Goal: Information Seeking & Learning: Learn about a topic

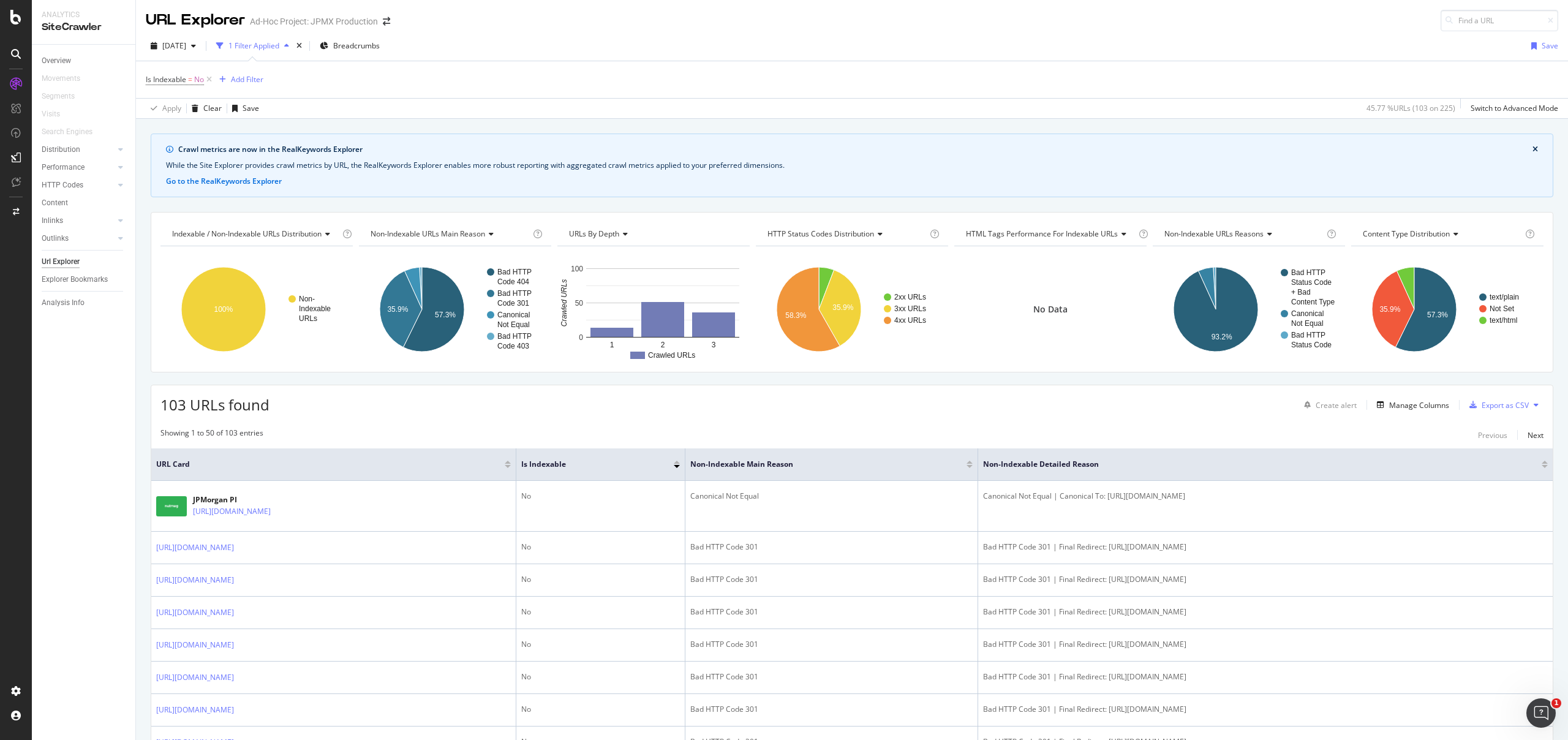
scroll to position [1006, 0]
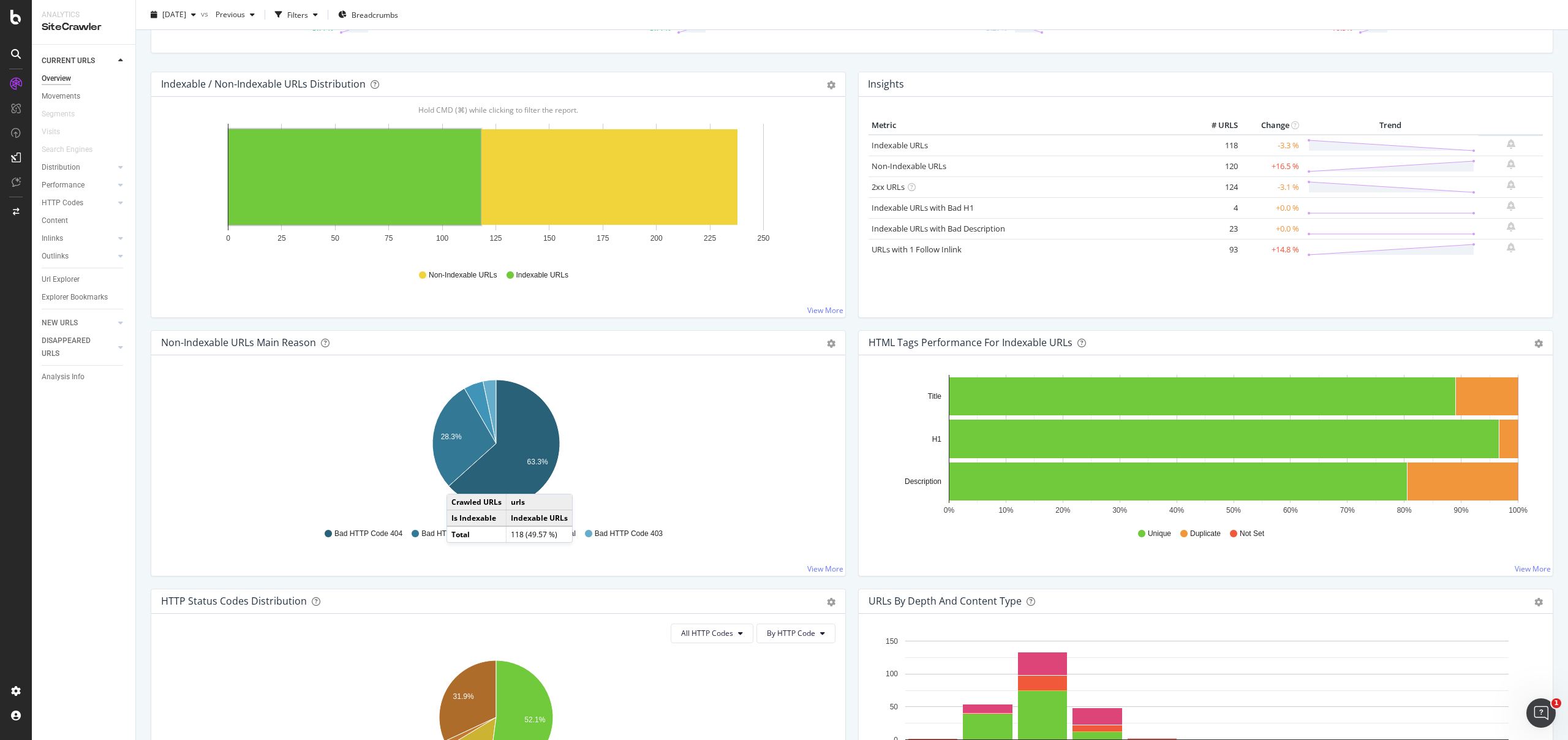
scroll to position [263, 0]
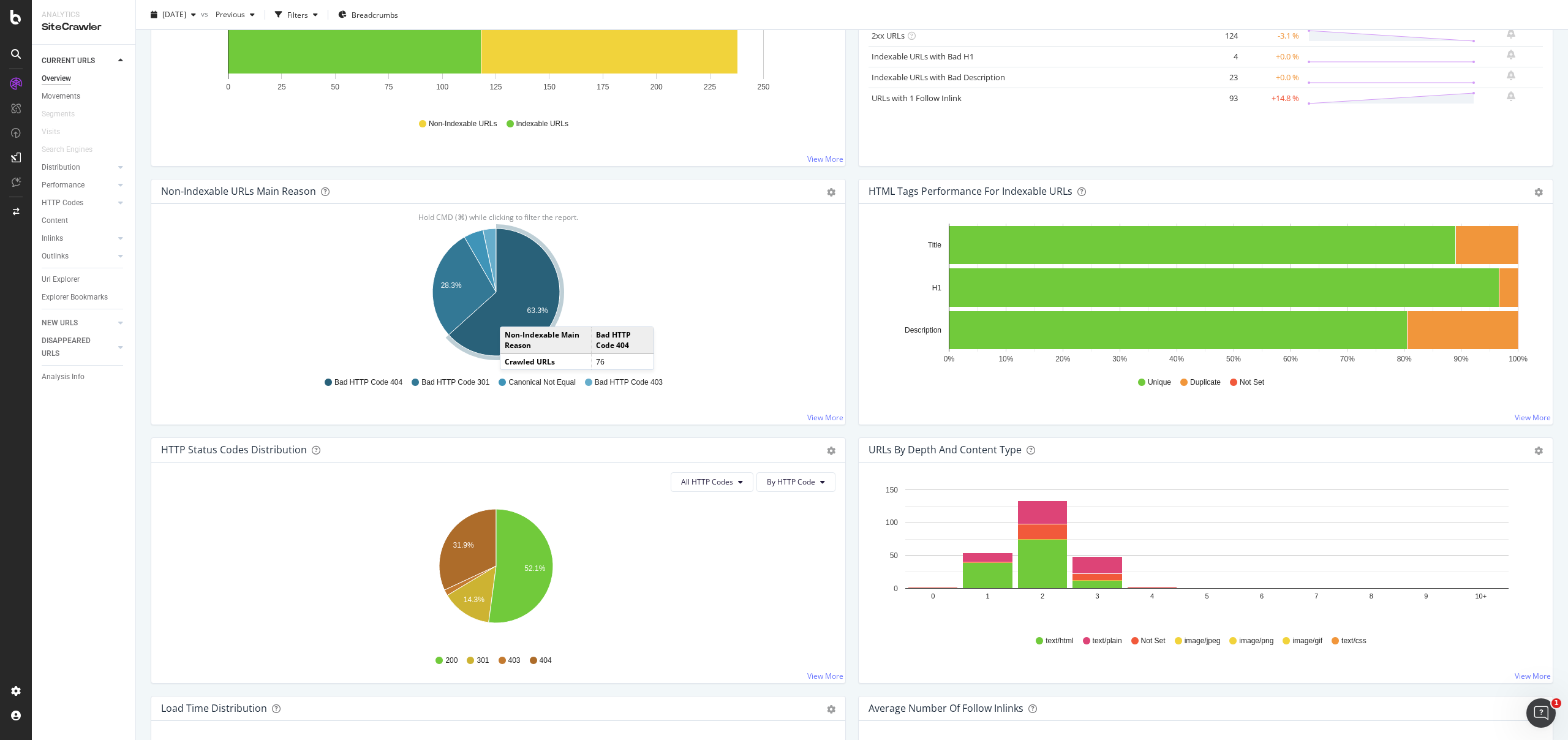
click at [512, 314] on icon "A chart." at bounding box center [504, 292] width 111 height 127
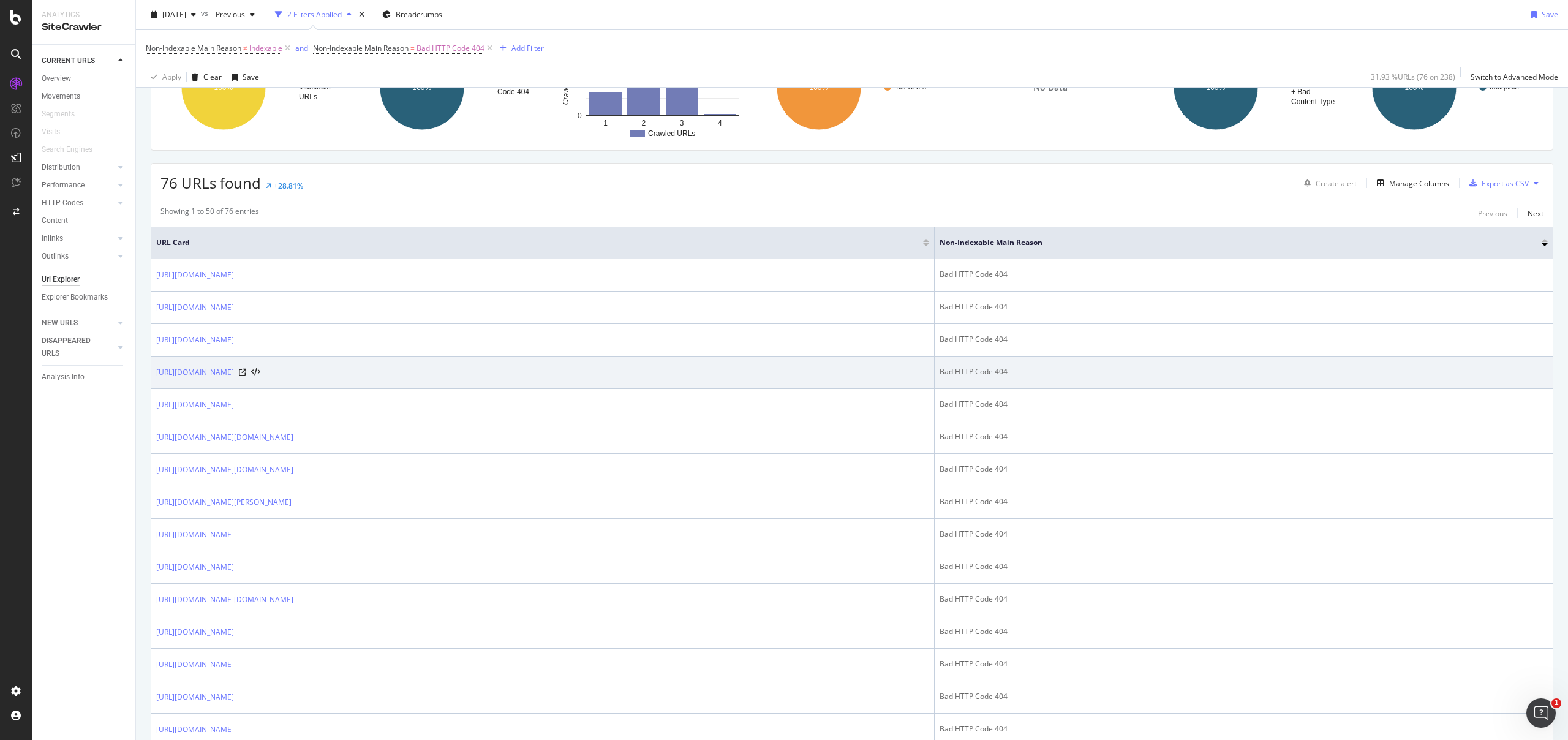
scroll to position [245, 0]
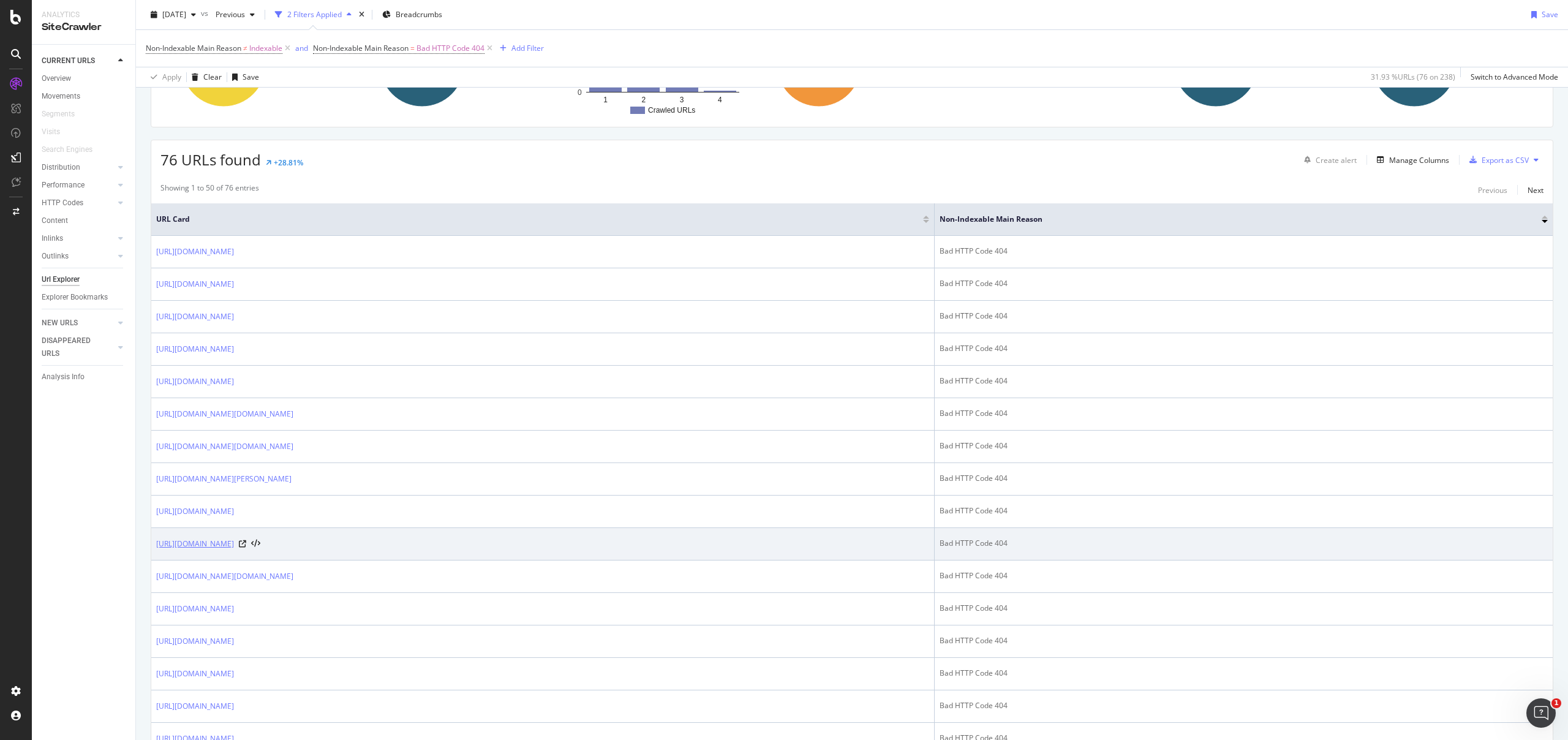
click at [234, 542] on link "https://www.personalinvesting.jpmorgan.com/junior-isas" at bounding box center [195, 543] width 78 height 12
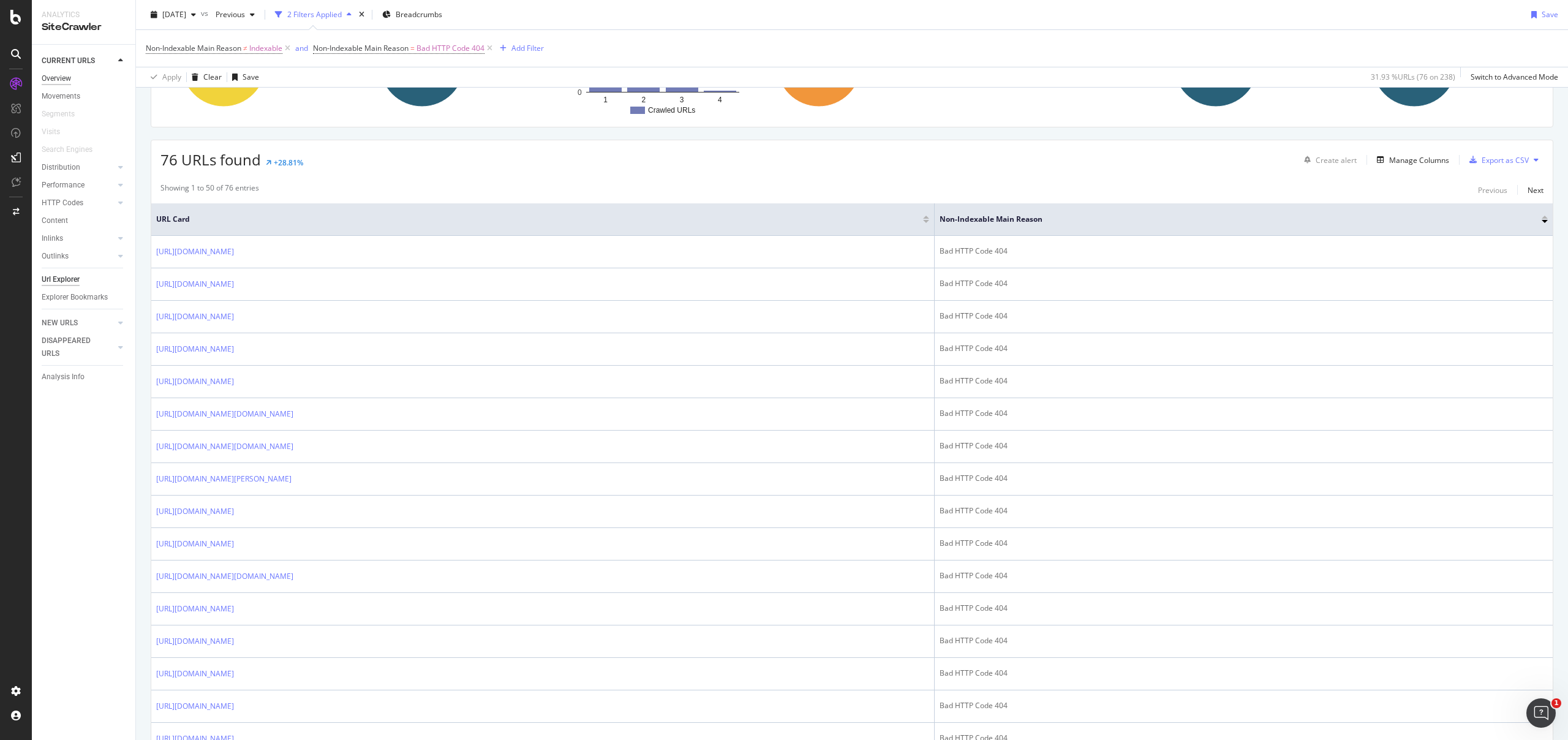
click at [61, 80] on div "Overview" at bounding box center [56, 79] width 29 height 13
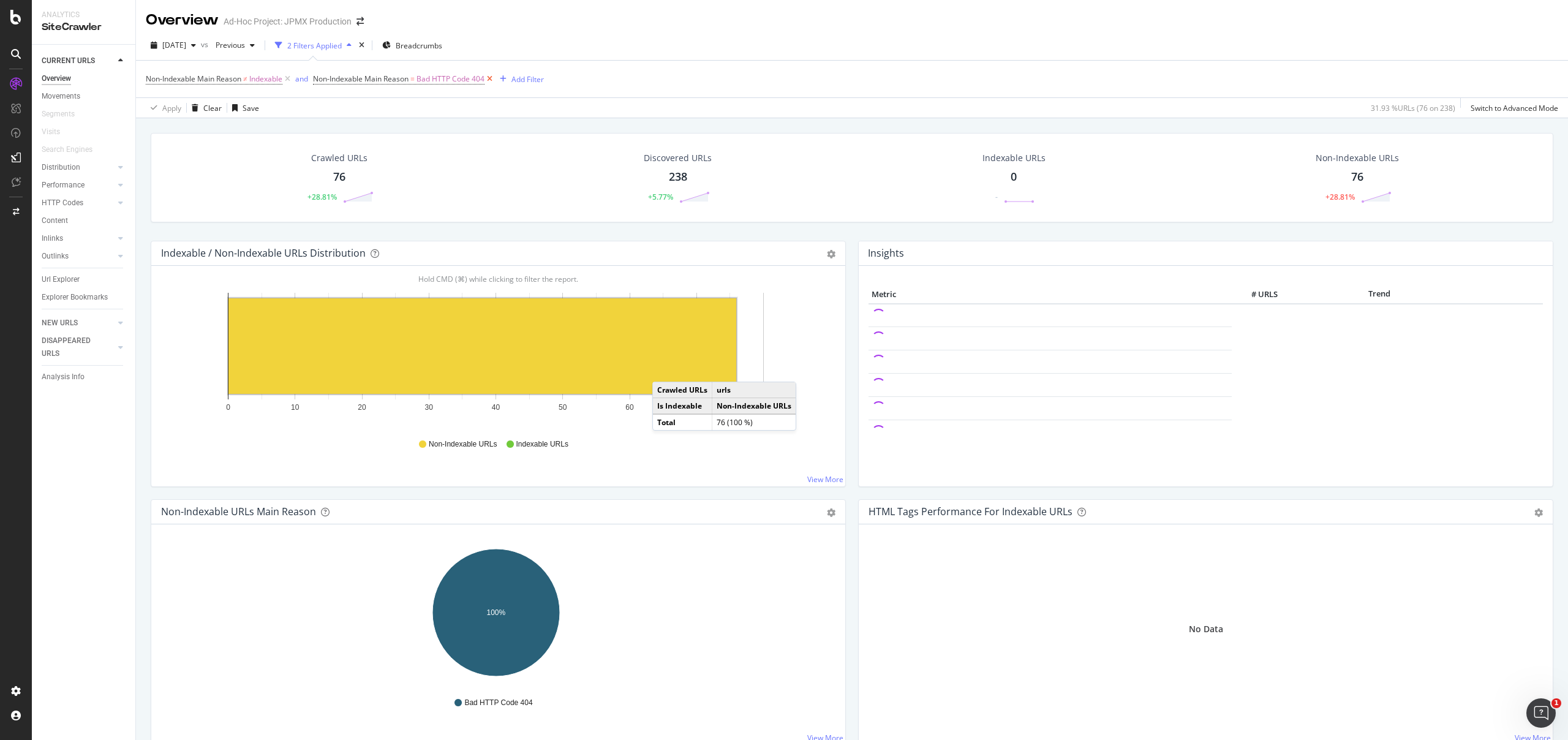
click at [493, 78] on icon at bounding box center [490, 79] width 10 height 12
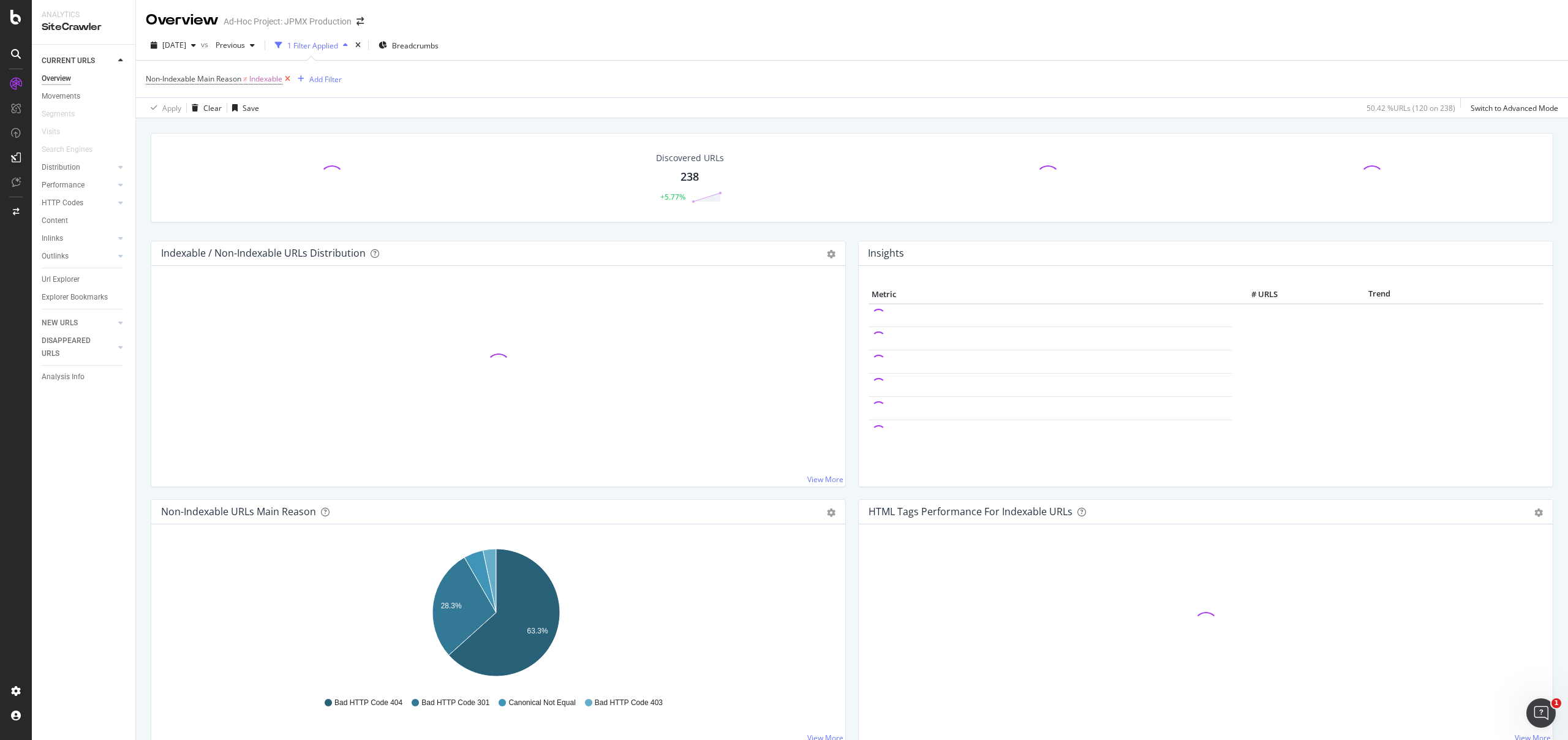
click at [286, 79] on icon at bounding box center [288, 79] width 10 height 12
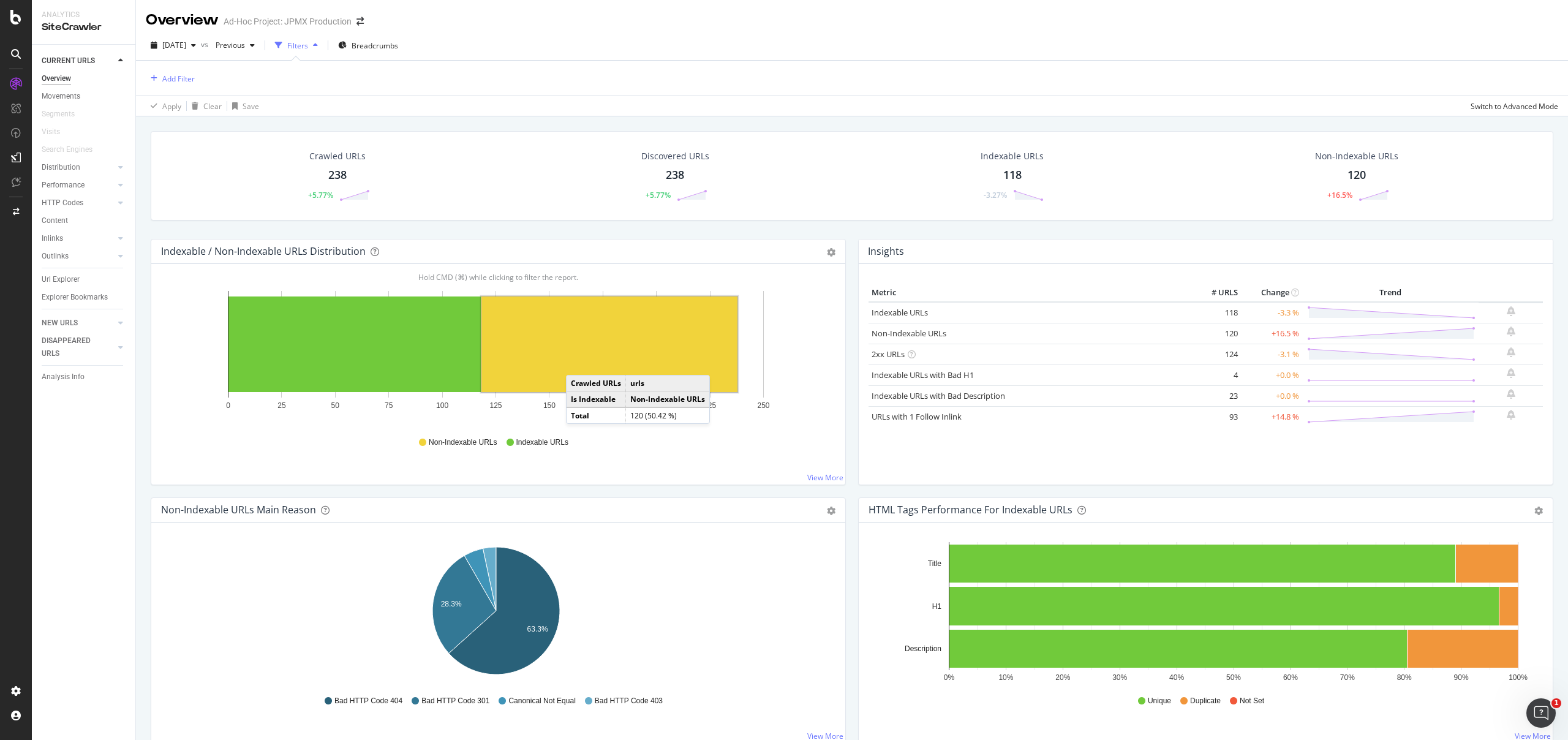
click at [578, 363] on rect "A chart." at bounding box center [609, 344] width 256 height 95
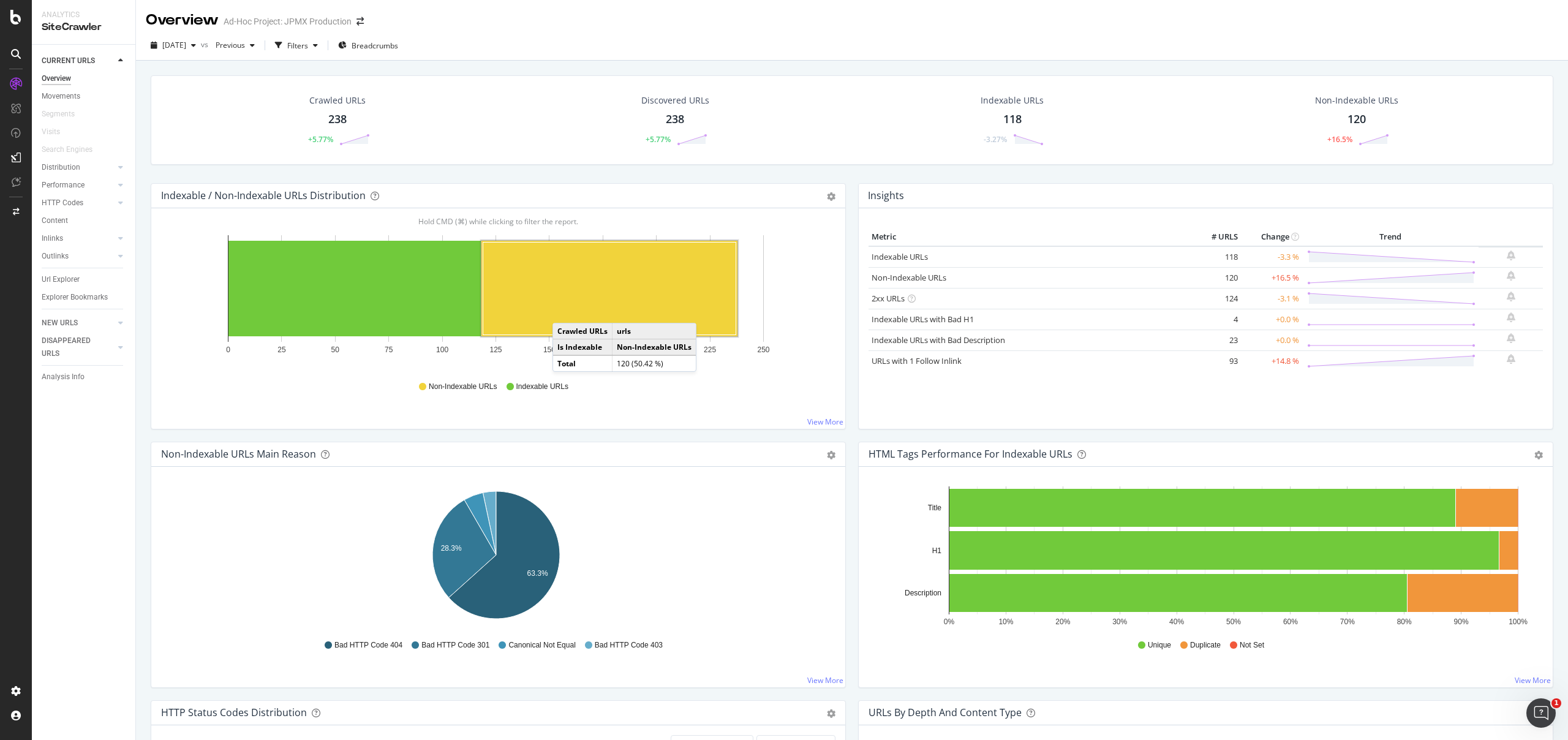
click at [565, 311] on rect "A chart." at bounding box center [609, 288] width 253 height 92
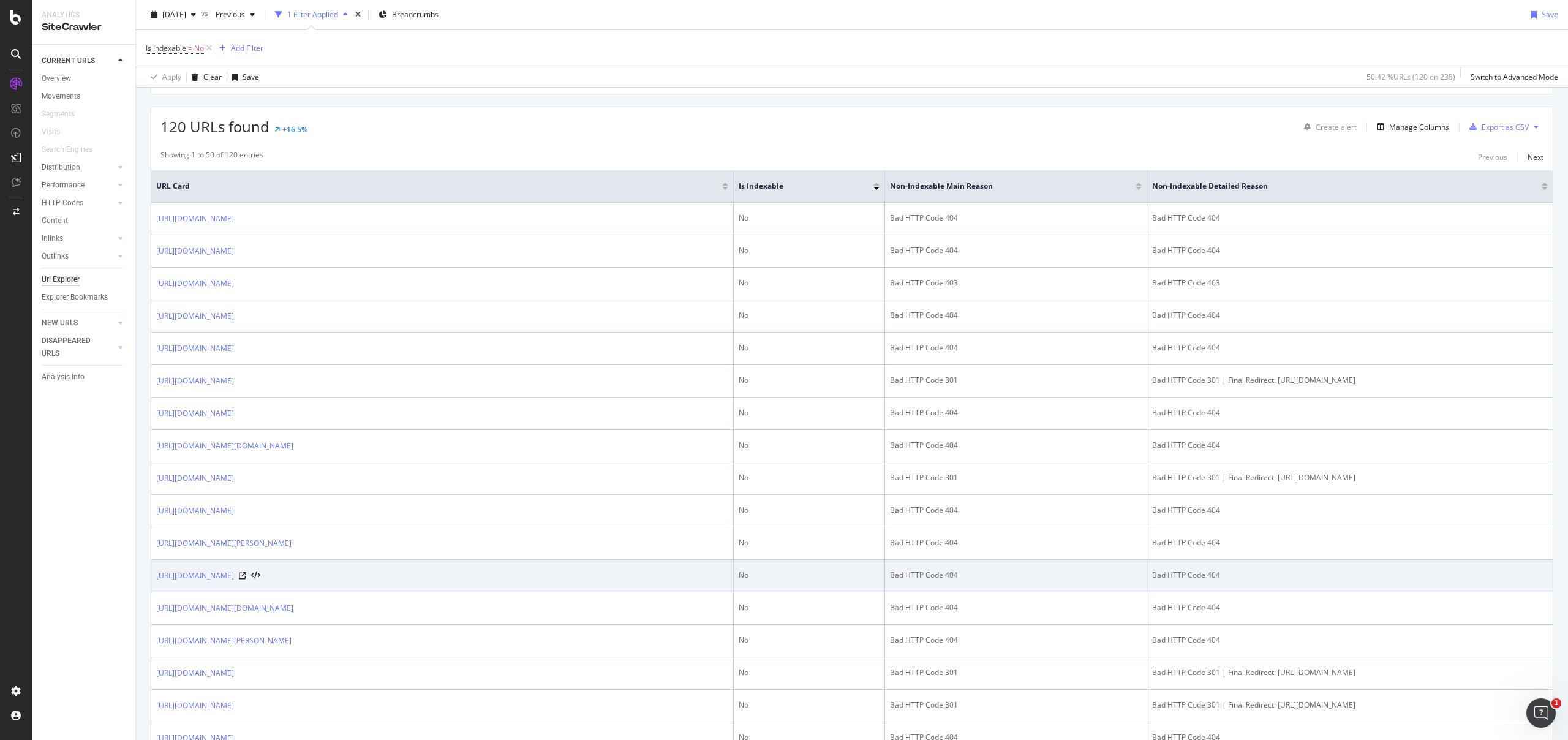
scroll to position [269, 0]
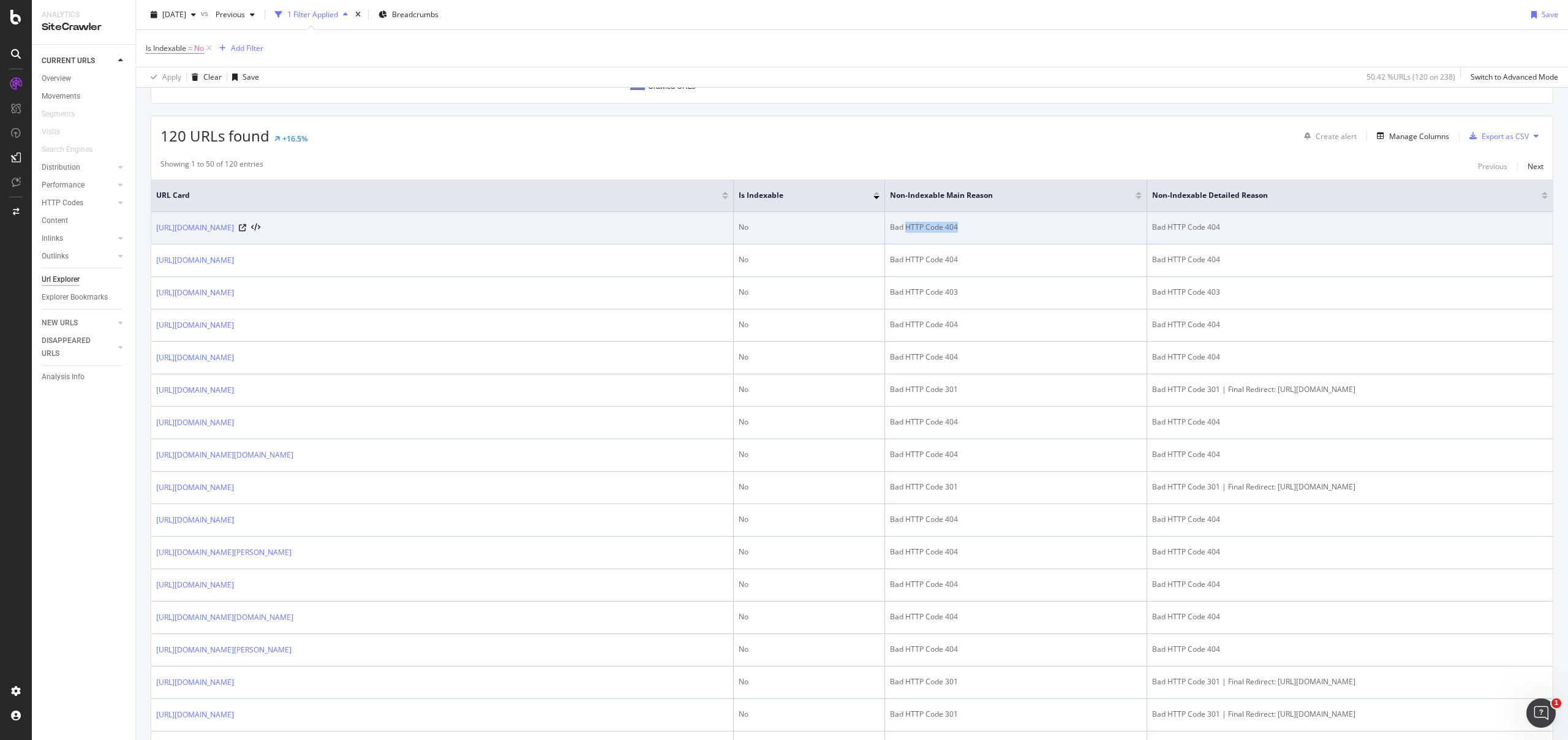
drag, startPoint x: 826, startPoint y: 231, endPoint x: 910, endPoint y: 231, distance: 84.0
click at [910, 231] on div "Bad HTTP Code 404" at bounding box center [1016, 227] width 252 height 11
drag, startPoint x: 1101, startPoint y: 233, endPoint x: 1024, endPoint y: 229, distance: 77.1
click at [1024, 229] on tr "https://www.personalinvesting.jpmorgan.com/wealth-management No Bad HTTP Code 4…" at bounding box center [852, 228] width 1401 height 33
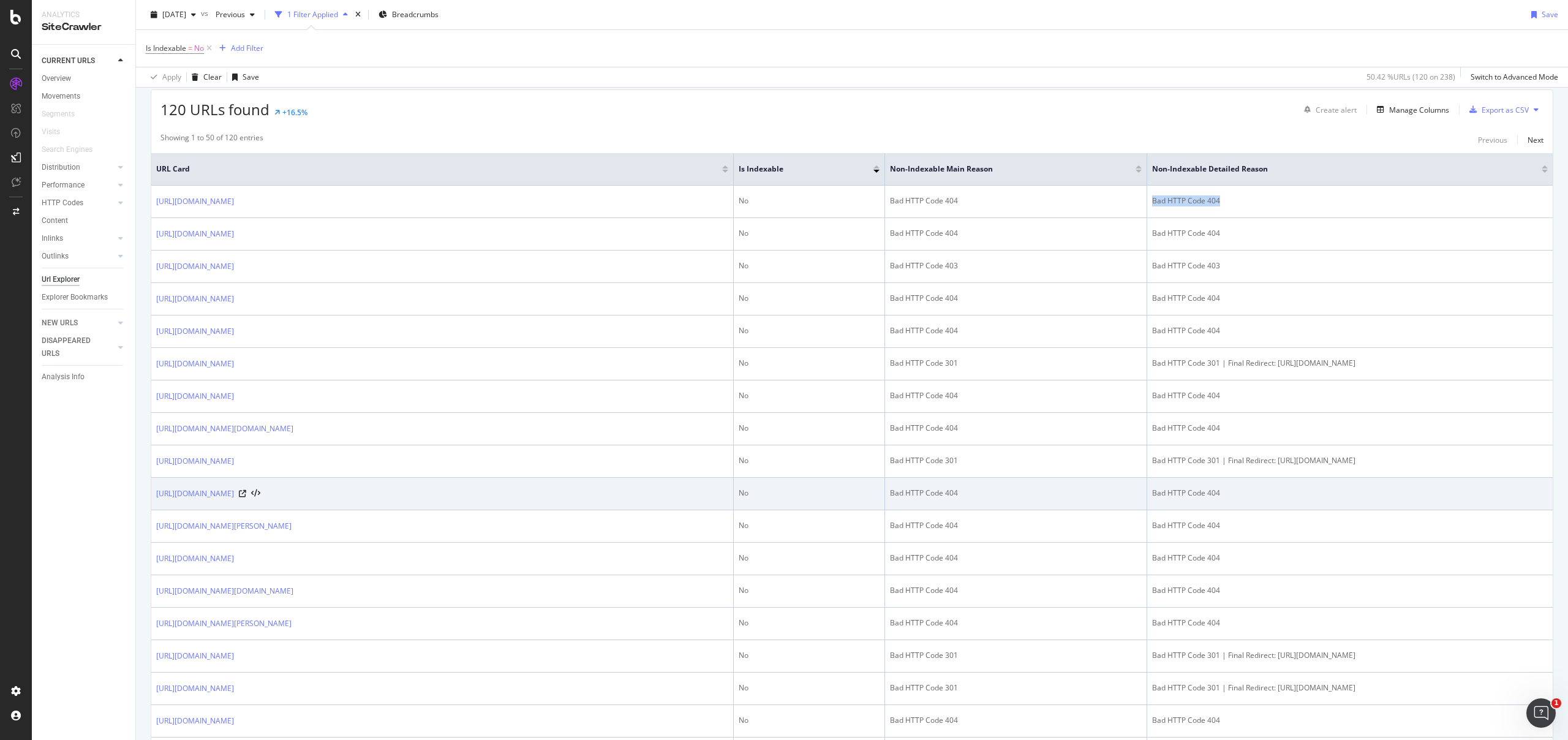
scroll to position [296, 0]
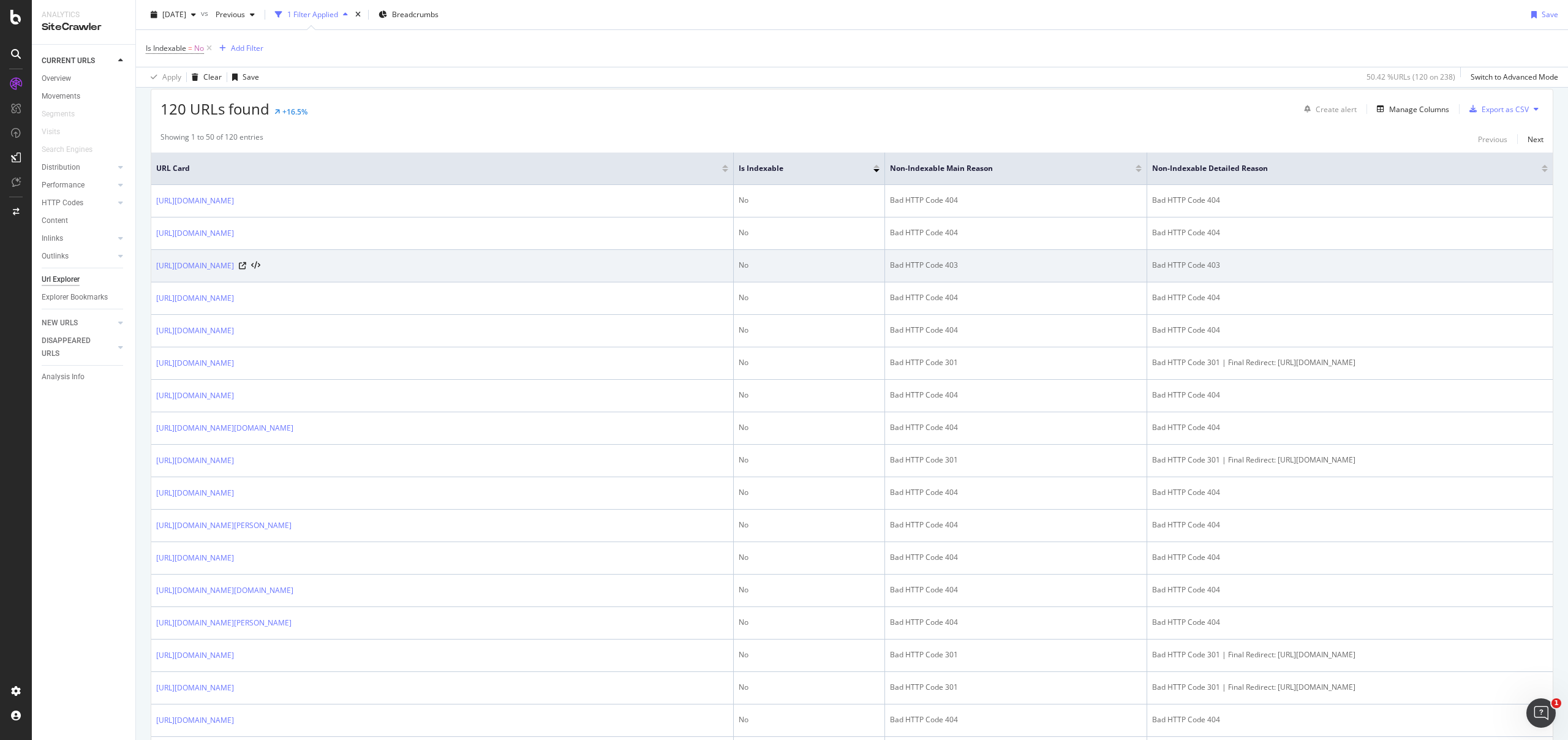
click at [907, 268] on div "Bad HTTP Code 403" at bounding box center [1016, 265] width 252 height 11
drag, startPoint x: 898, startPoint y: 268, endPoint x: 807, endPoint y: 265, distance: 91.0
click at [890, 265] on div "Bad HTTP Code 403" at bounding box center [1016, 265] width 252 height 11
drag, startPoint x: 424, startPoint y: 287, endPoint x: 242, endPoint y: 258, distance: 184.3
click at [153, 259] on td "[URL][DOMAIN_NAME]" at bounding box center [442, 266] width 582 height 33
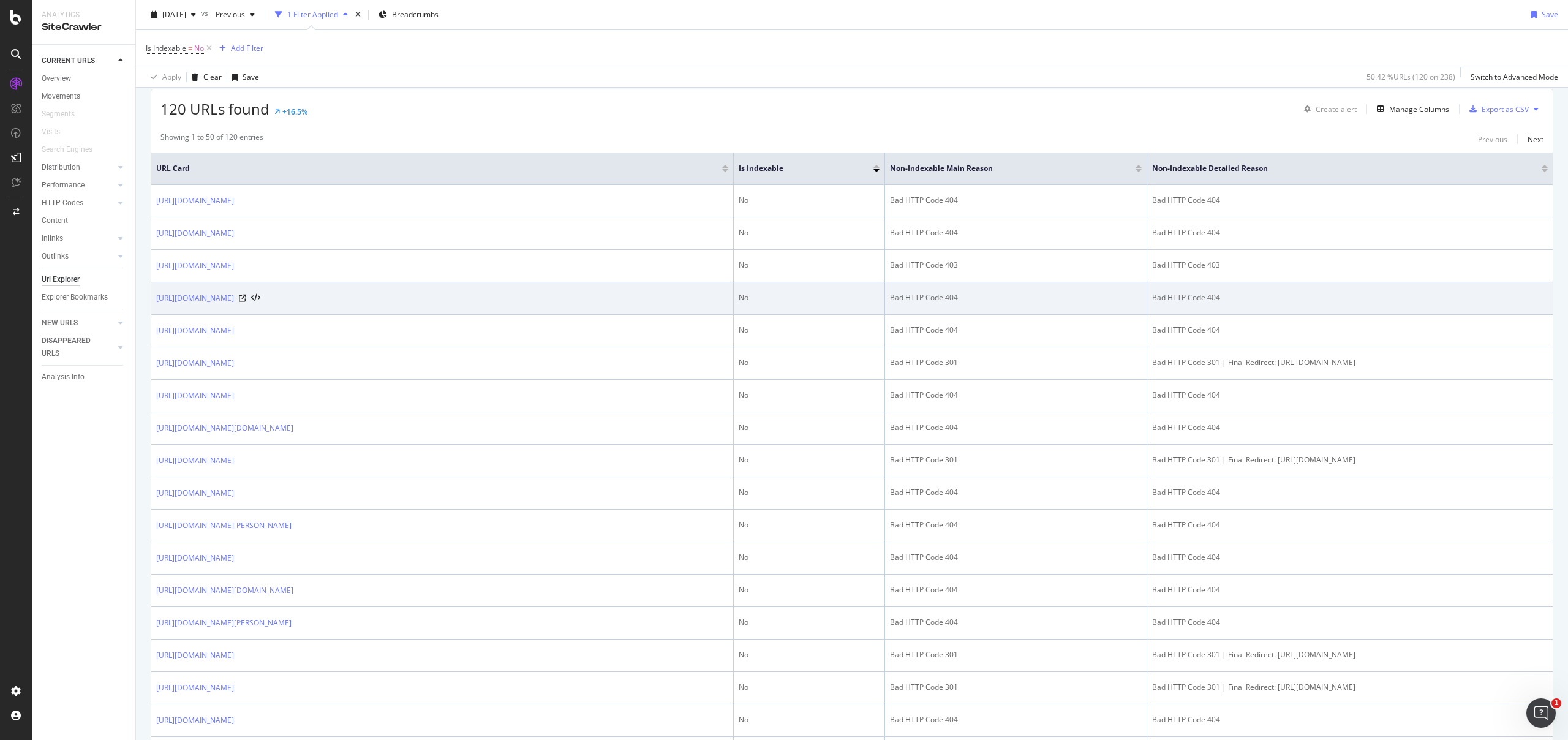
click at [545, 299] on td "[URL][DOMAIN_NAME]" at bounding box center [442, 299] width 582 height 33
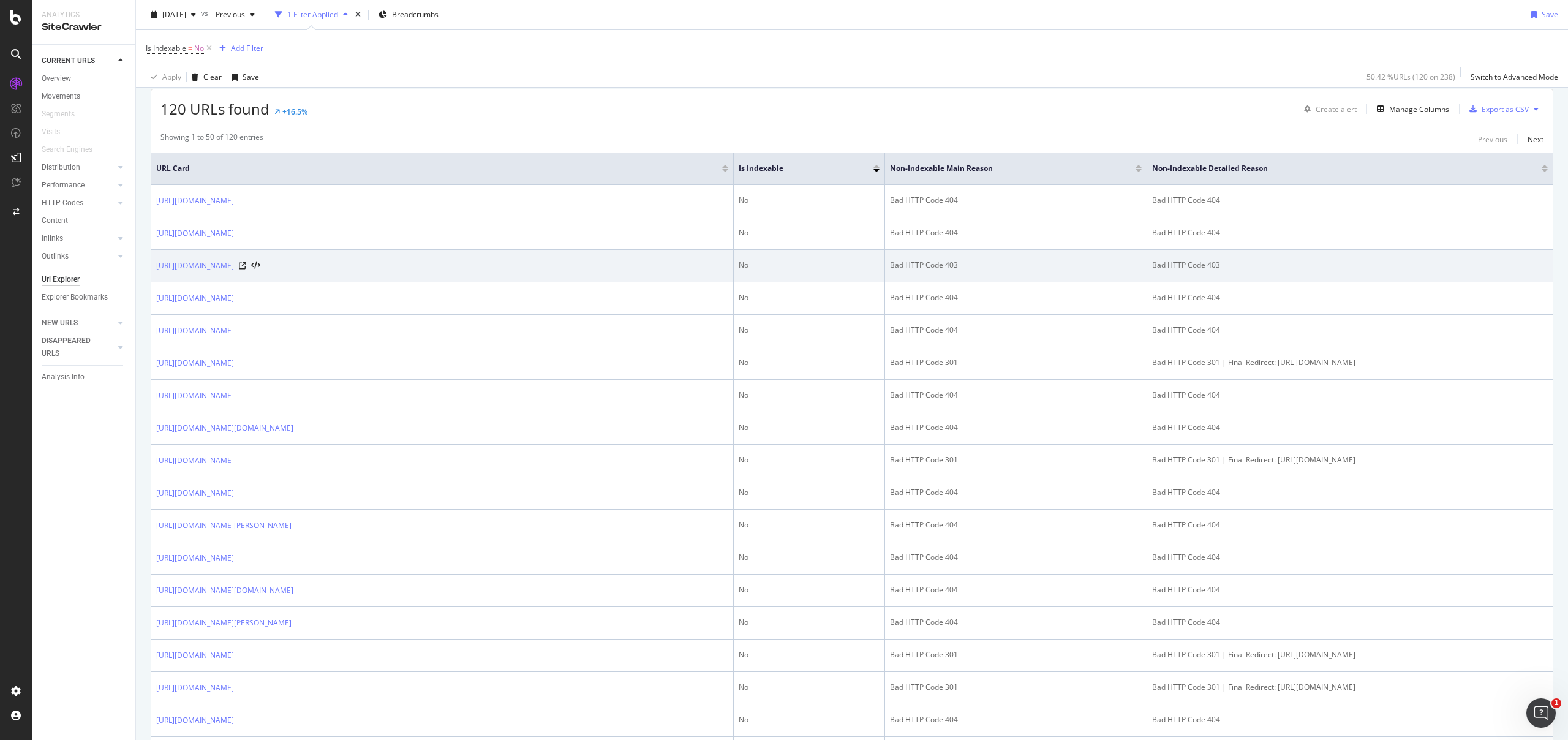
click at [1147, 273] on td "Bad HTTP Code 403" at bounding box center [1349, 266] width 406 height 33
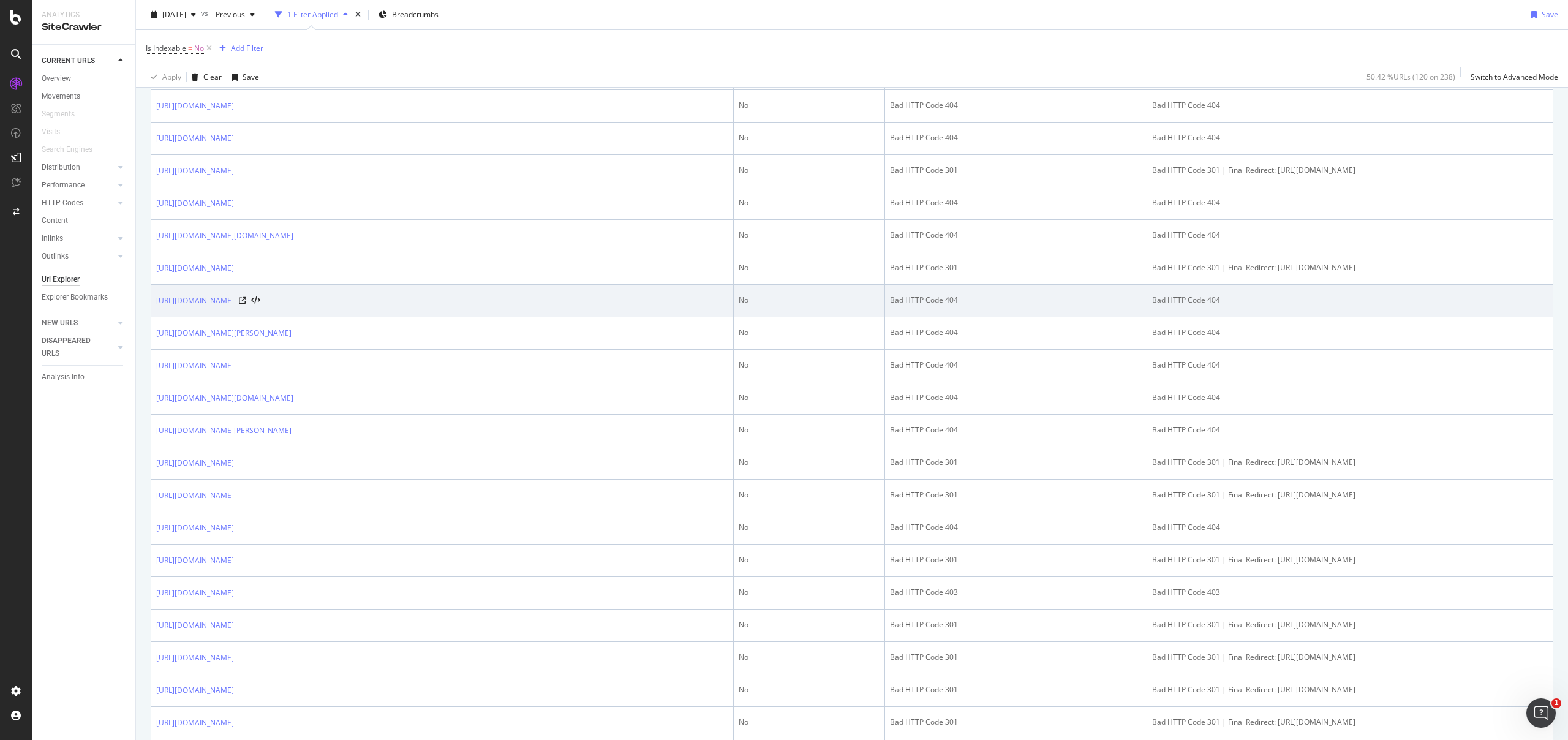
scroll to position [456, 0]
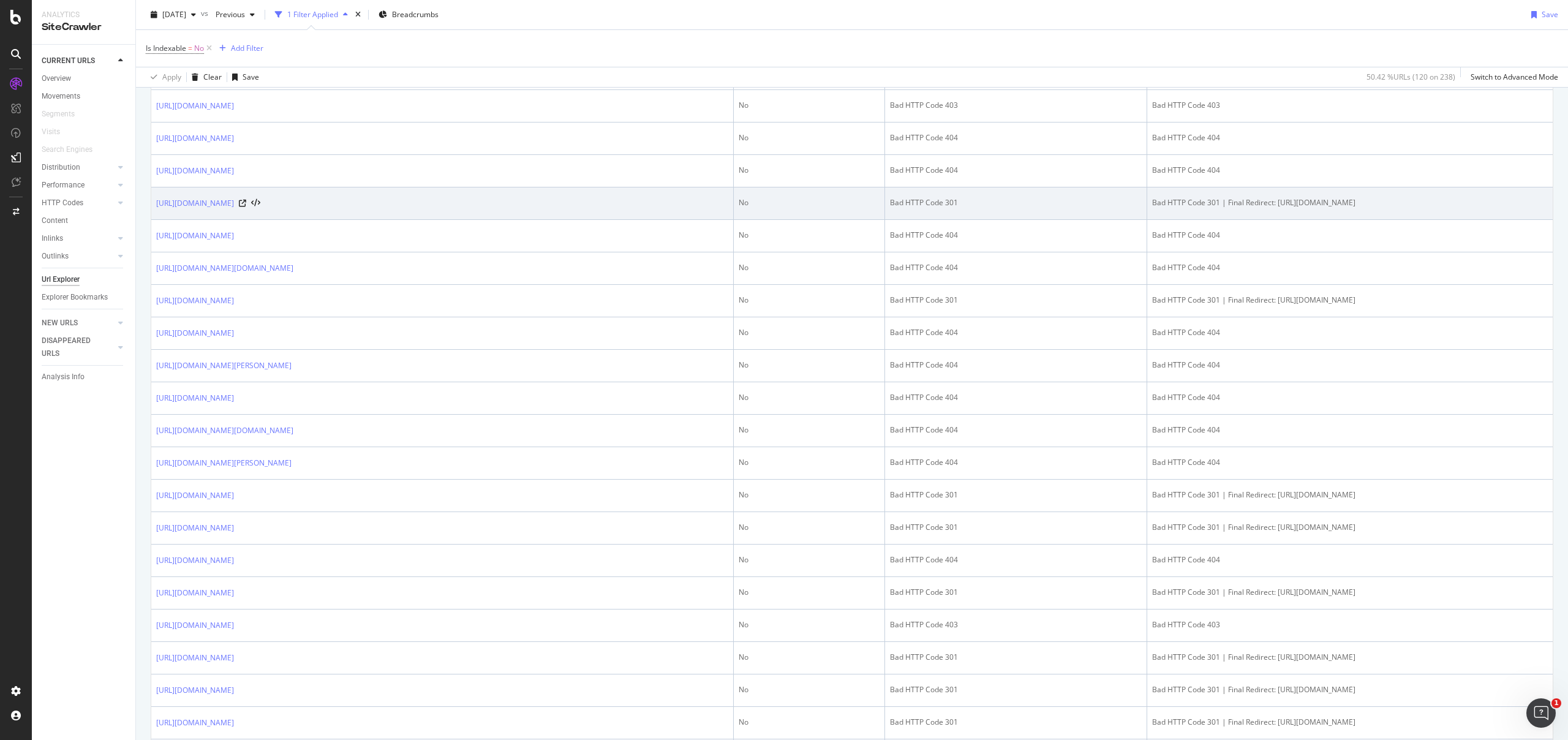
drag, startPoint x: 1360, startPoint y: 211, endPoint x: 1372, endPoint y: 218, distance: 13.9
click at [1372, 208] on div "Bad HTTP Code 301 | Final Redirect: [URL][DOMAIN_NAME]" at bounding box center [1349, 202] width 395 height 11
drag, startPoint x: 1362, startPoint y: 217, endPoint x: 1047, endPoint y: 218, distance: 315.0
click at [1152, 208] on div "Bad HTTP Code 301 | Final Redirect: [URL][DOMAIN_NAME]" at bounding box center [1349, 202] width 395 height 11
click at [1317, 208] on div "Bad HTTP Code 301 | Final Redirect: [URL][DOMAIN_NAME]" at bounding box center [1349, 202] width 395 height 11
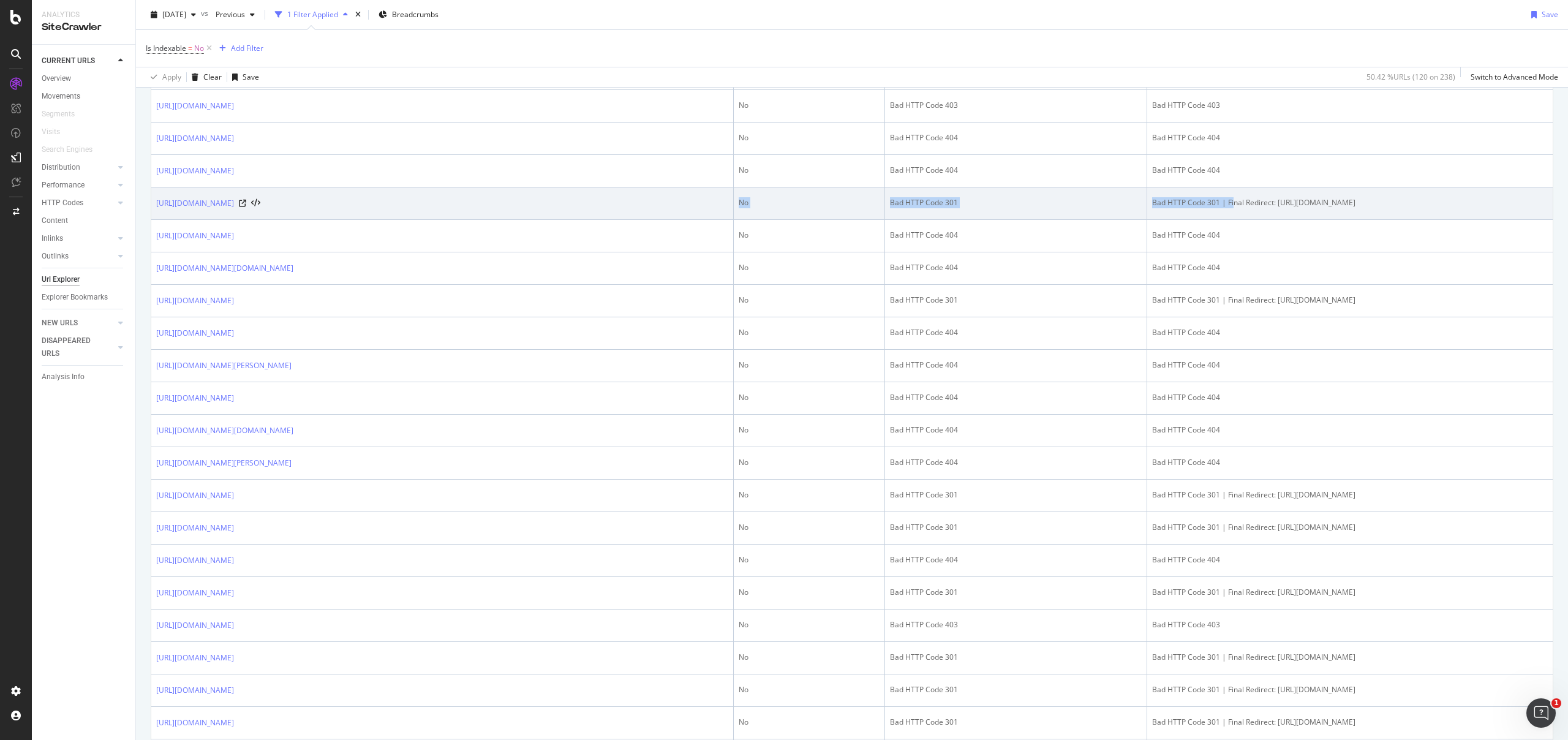
drag, startPoint x: 1323, startPoint y: 218, endPoint x: 670, endPoint y: 216, distance: 653.0
click at [670, 216] on tr "https://www.personalinvesting.jpmorgan.com/insights/the-importance-of-portfolio…" at bounding box center [852, 203] width 1401 height 33
click at [641, 210] on div "https://www.personalinvesting.jpmorgan.com/insights/the-importance-of-portfolio…" at bounding box center [442, 203] width 572 height 12
drag, startPoint x: 1110, startPoint y: 215, endPoint x: 1355, endPoint y: 213, distance: 245.0
click at [1355, 208] on div "Bad HTTP Code 301 | Final Redirect: [URL][DOMAIN_NAME]" at bounding box center [1349, 202] width 395 height 11
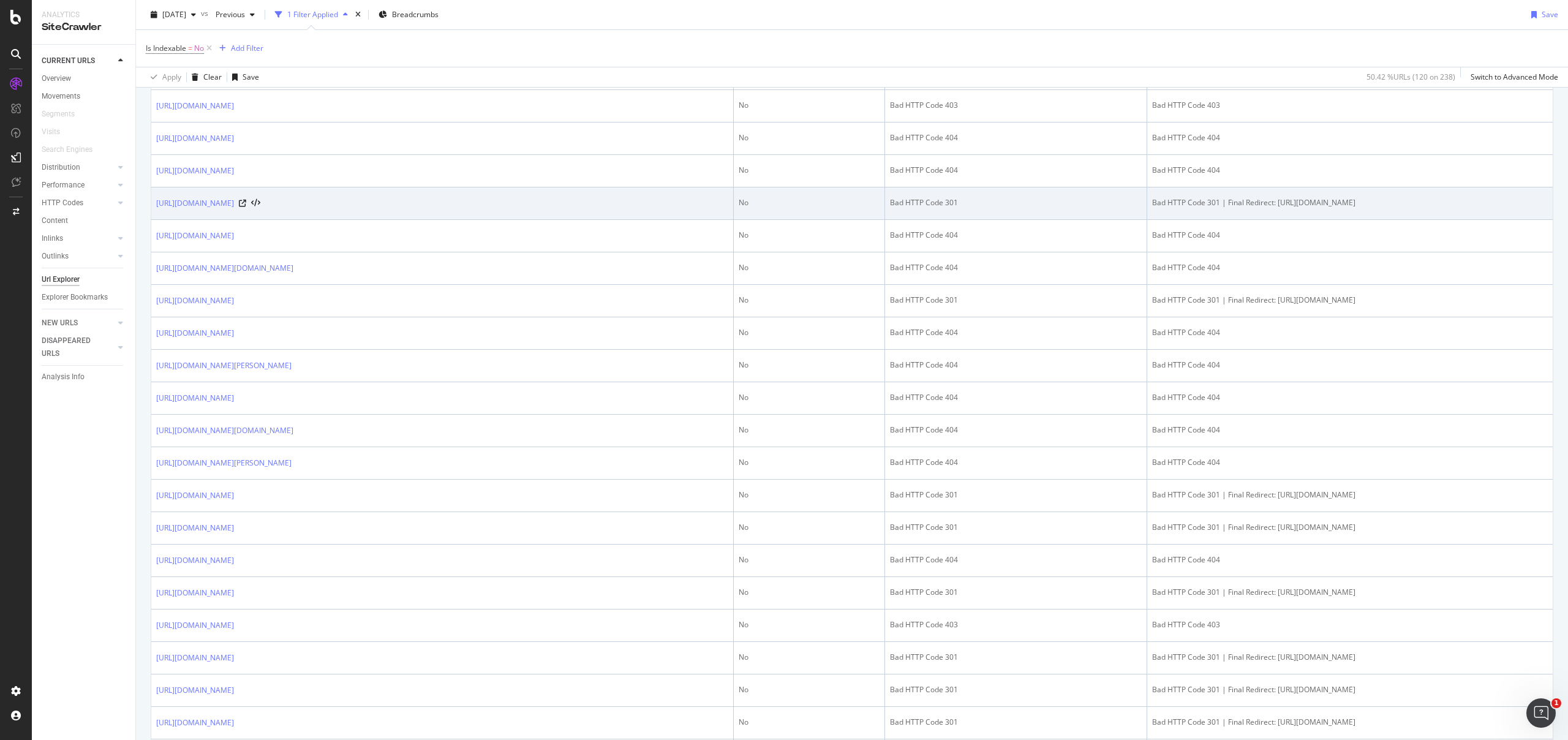
click at [1373, 208] on div "Bad HTTP Code 301 | Final Redirect: [URL][DOMAIN_NAME]" at bounding box center [1349, 202] width 395 height 11
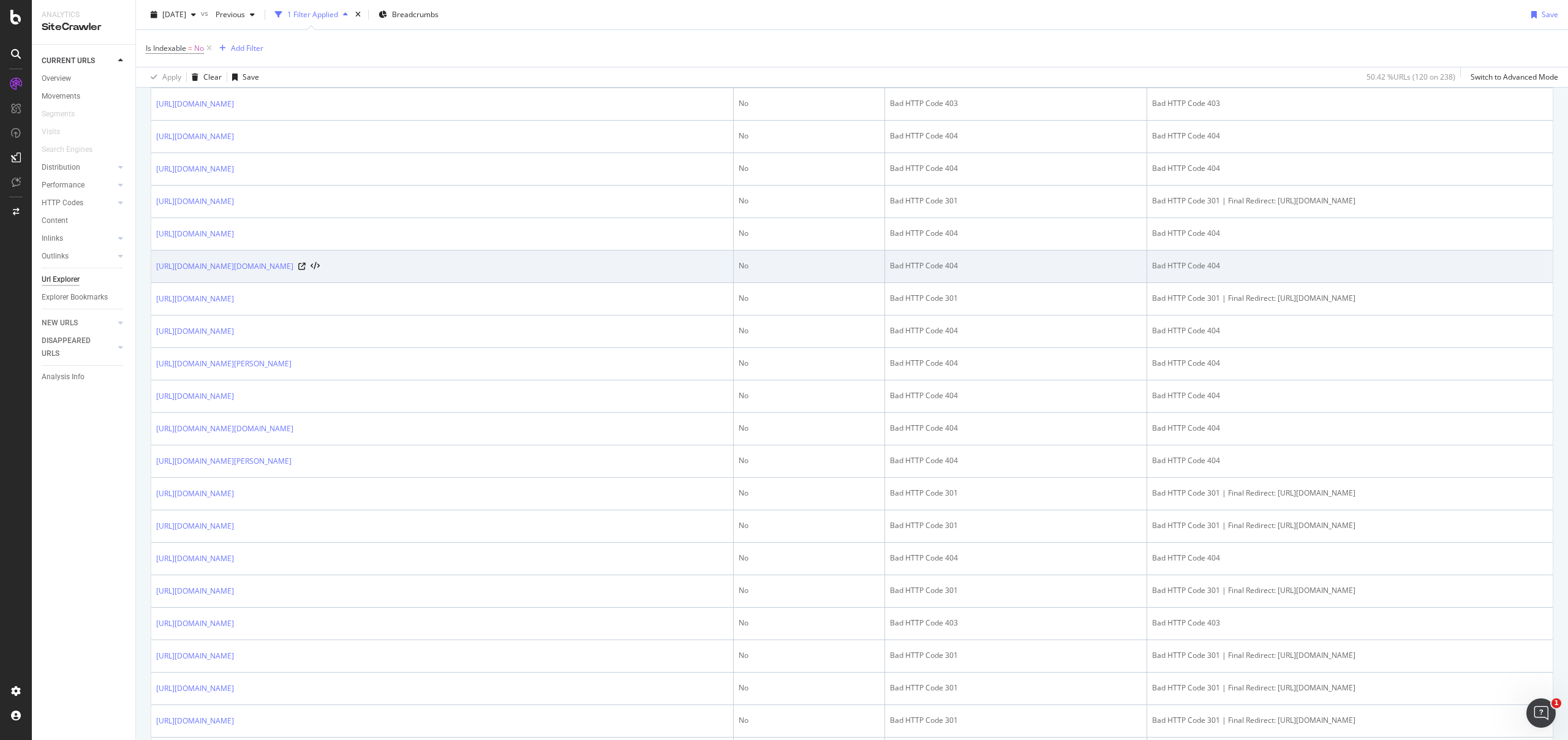
scroll to position [458, 0]
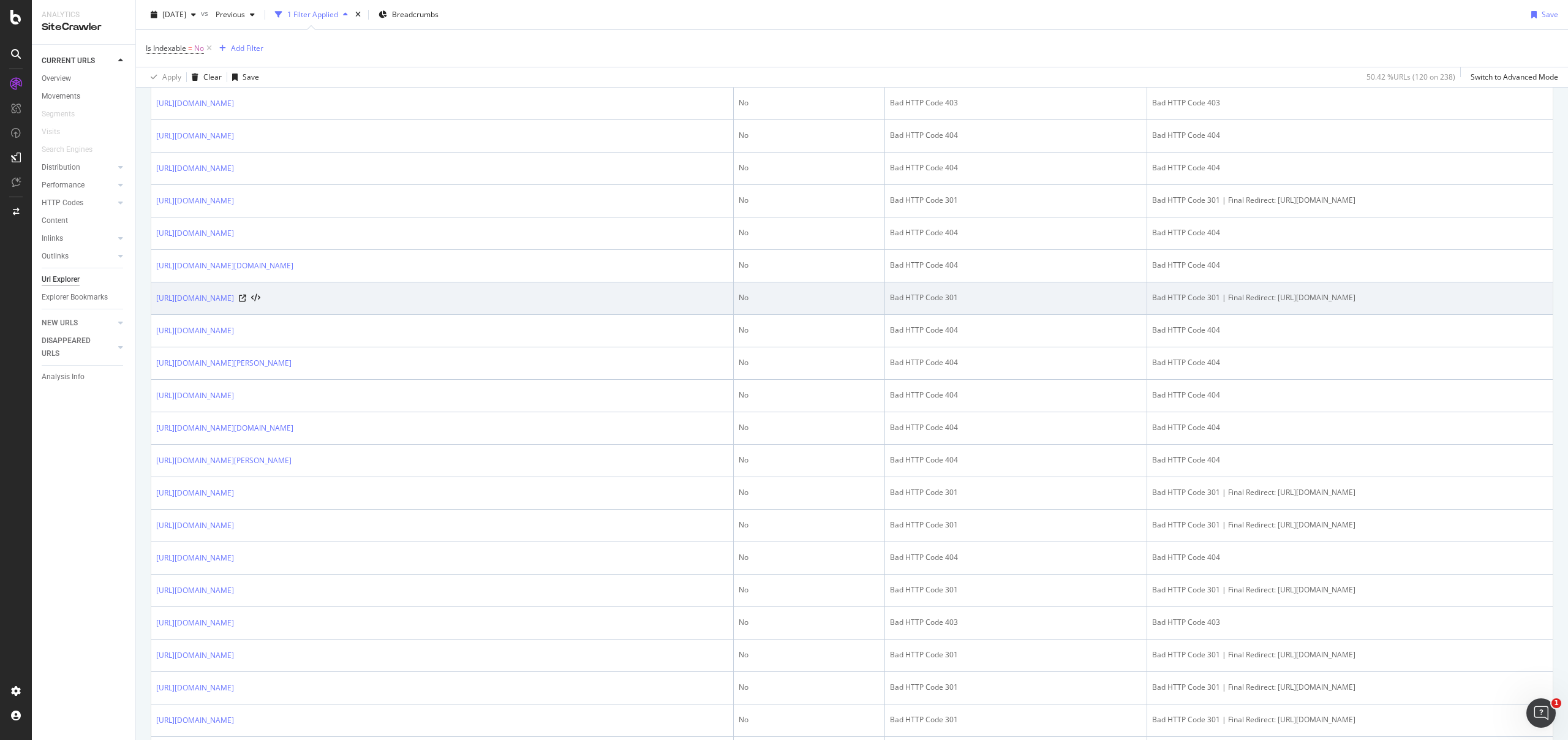
drag, startPoint x: 1139, startPoint y: 311, endPoint x: 1412, endPoint y: 317, distance: 273.1
click at [1412, 315] on td "Bad HTTP Code 301 | Final Redirect: https://www.nutmeg.com/legal/terms-and-cond…" at bounding box center [1349, 299] width 406 height 33
click at [1417, 315] on td "Bad HTTP Code 301 | Final Redirect: https://www.nutmeg.com/legal/terms-and-cond…" at bounding box center [1349, 299] width 406 height 33
drag, startPoint x: 1399, startPoint y: 308, endPoint x: 1169, endPoint y: 310, distance: 230.0
click at [1169, 303] on div "Bad HTTP Code 301 | Final Redirect: https://www.nutmeg.com/legal/terms-and-cond…" at bounding box center [1349, 297] width 395 height 11
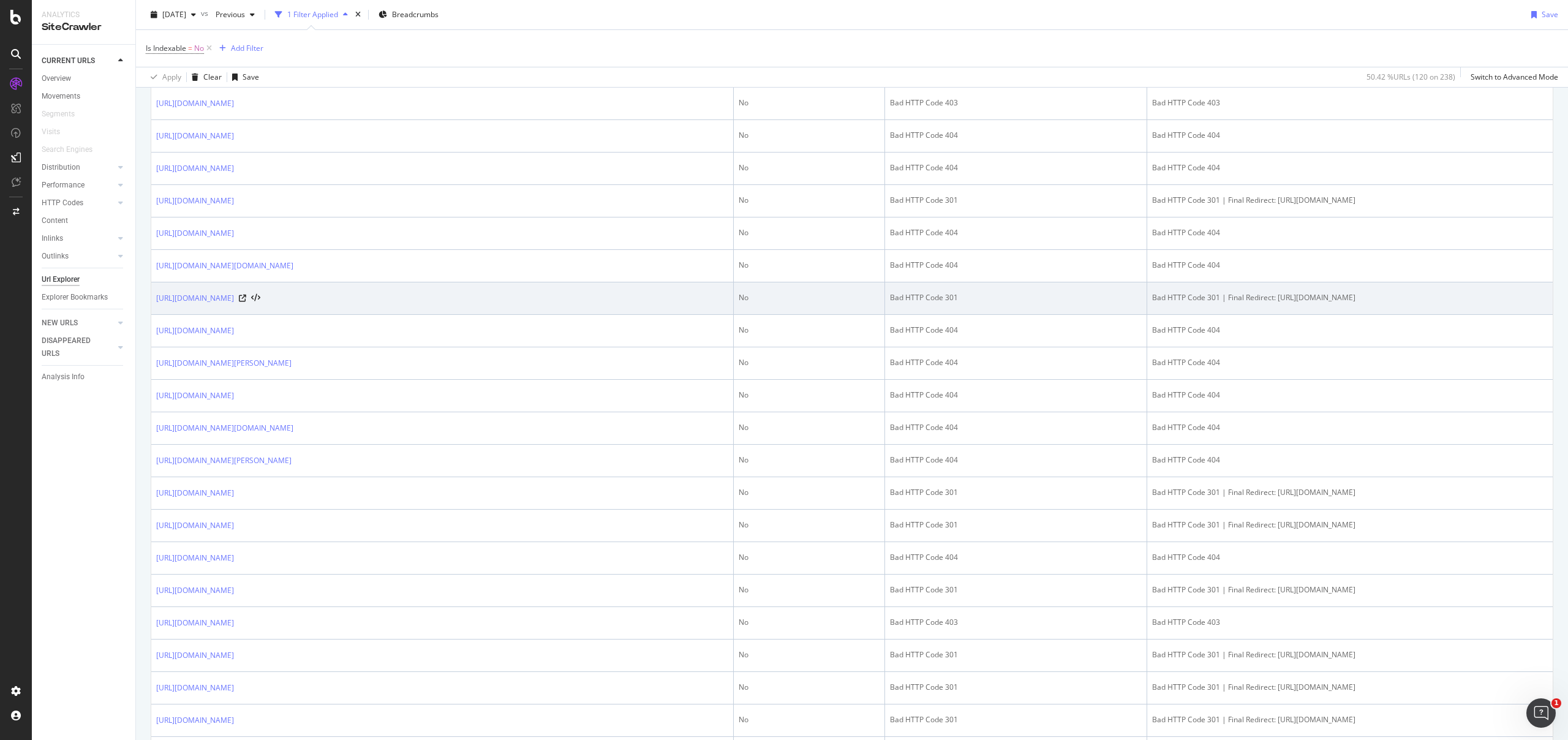
click at [1203, 303] on div "Bad HTTP Code 301 | Final Redirect: https://www.nutmeg.com/legal/terms-and-cond…" at bounding box center [1349, 297] width 395 height 11
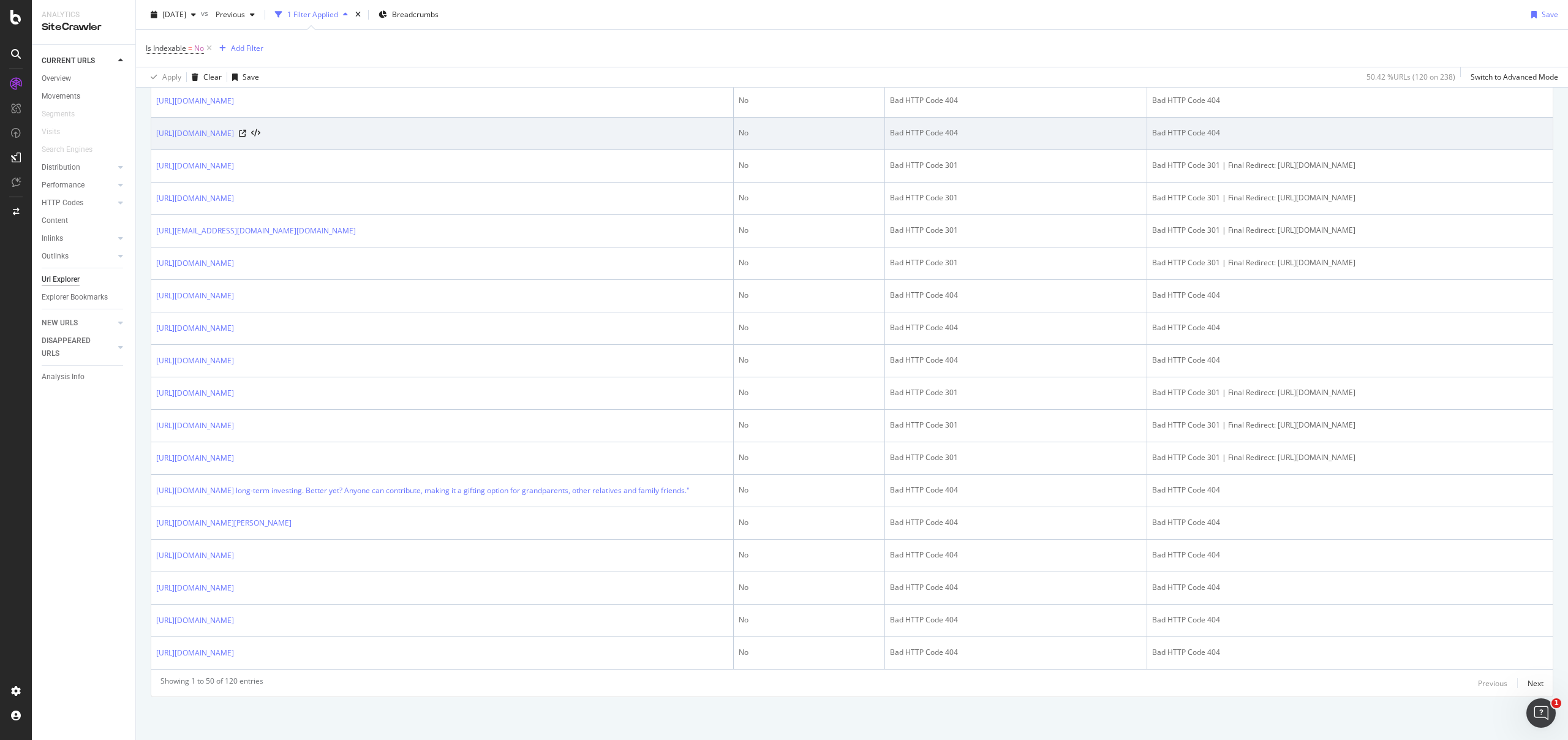
scroll to position [1491, 0]
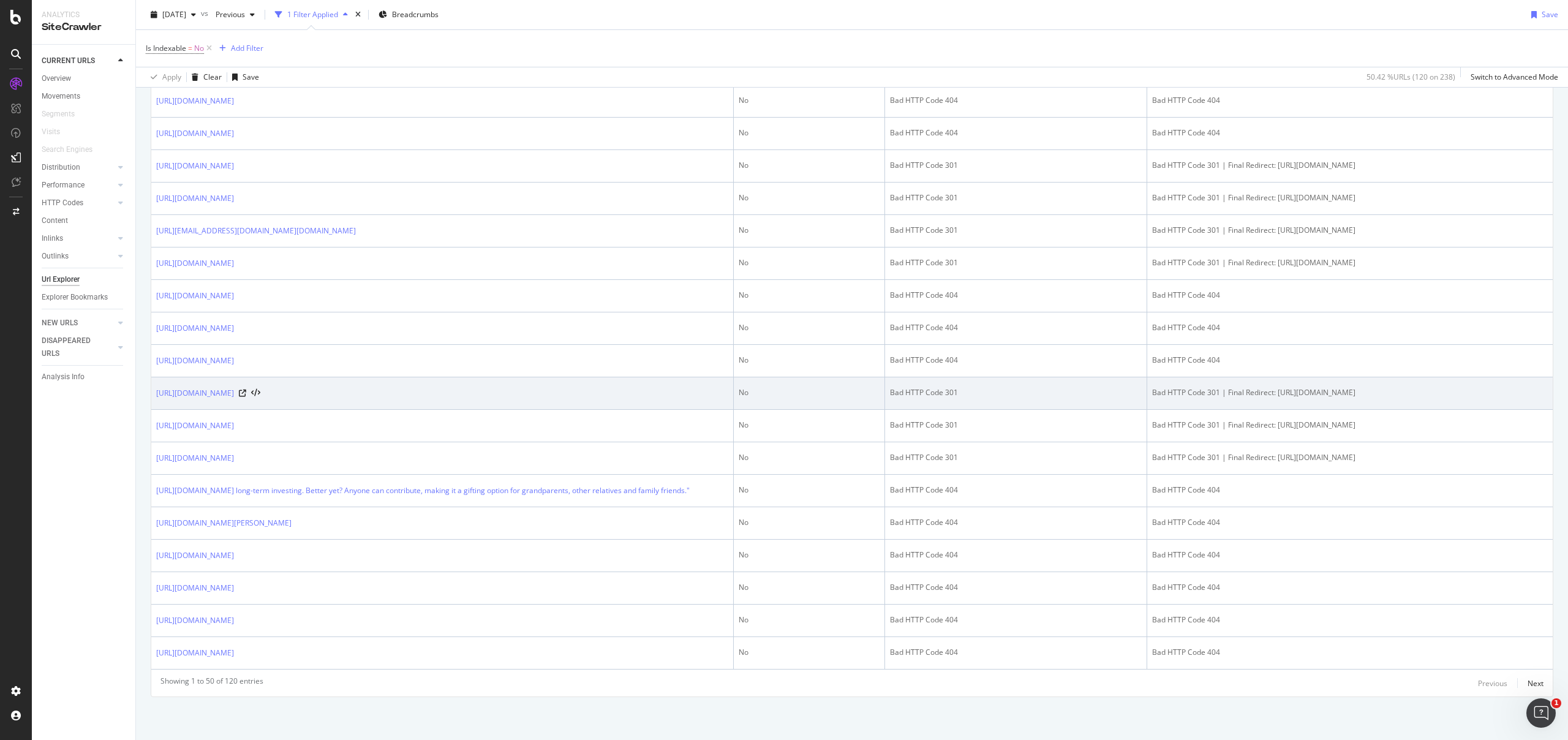
click at [1319, 377] on td "Bad HTTP Code 301 | Final Redirect: [URL][DOMAIN_NAME]" at bounding box center [1349, 393] width 406 height 33
drag, startPoint x: 1361, startPoint y: 377, endPoint x: 1152, endPoint y: 392, distance: 209.5
click at [1152, 392] on td "Bad HTTP Code 301 | Final Redirect: [URL][DOMAIN_NAME]" at bounding box center [1349, 393] width 406 height 33
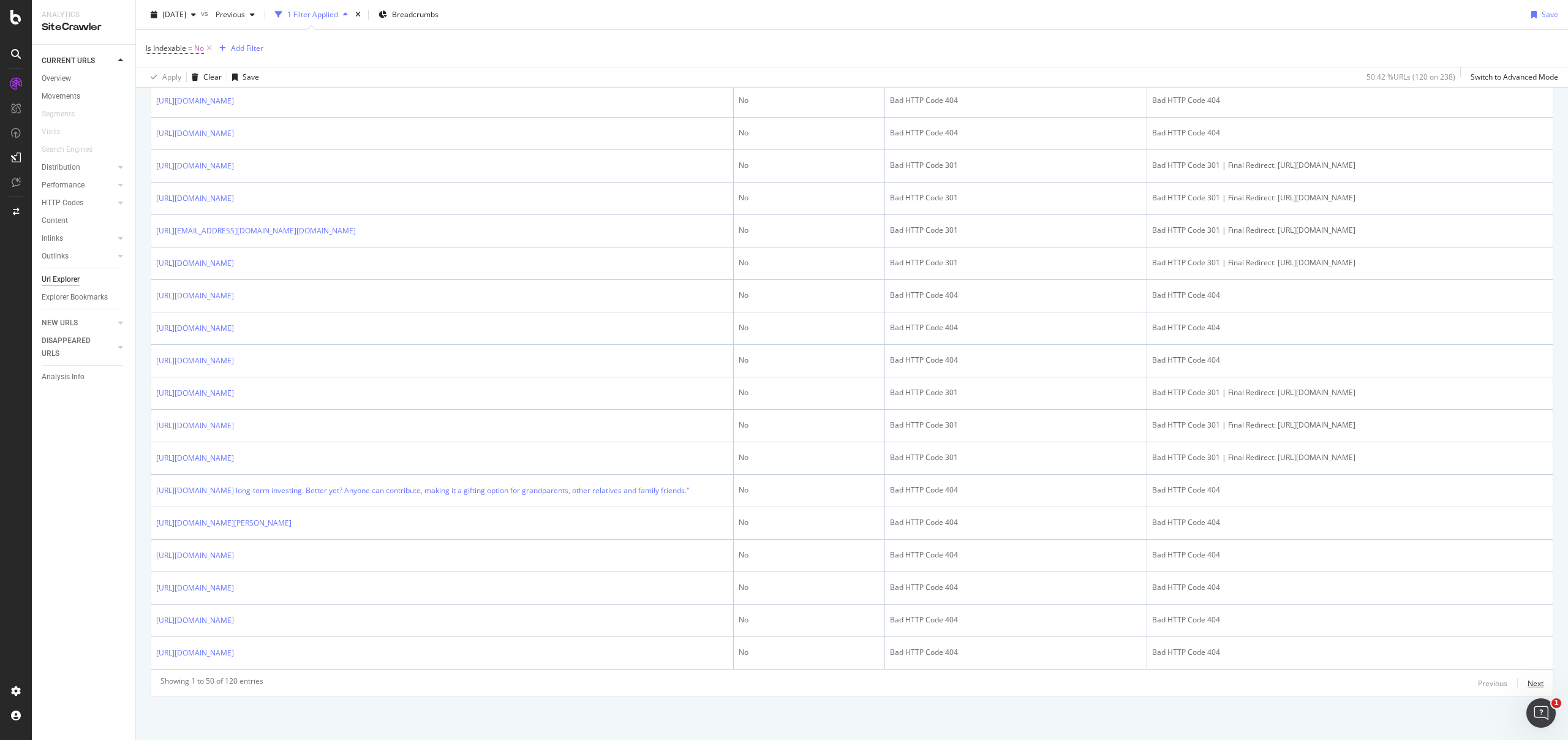
drag, startPoint x: 1521, startPoint y: 684, endPoint x: 1532, endPoint y: 686, distance: 11.2
click at [1528, 685] on div "Next" at bounding box center [1535, 683] width 16 height 10
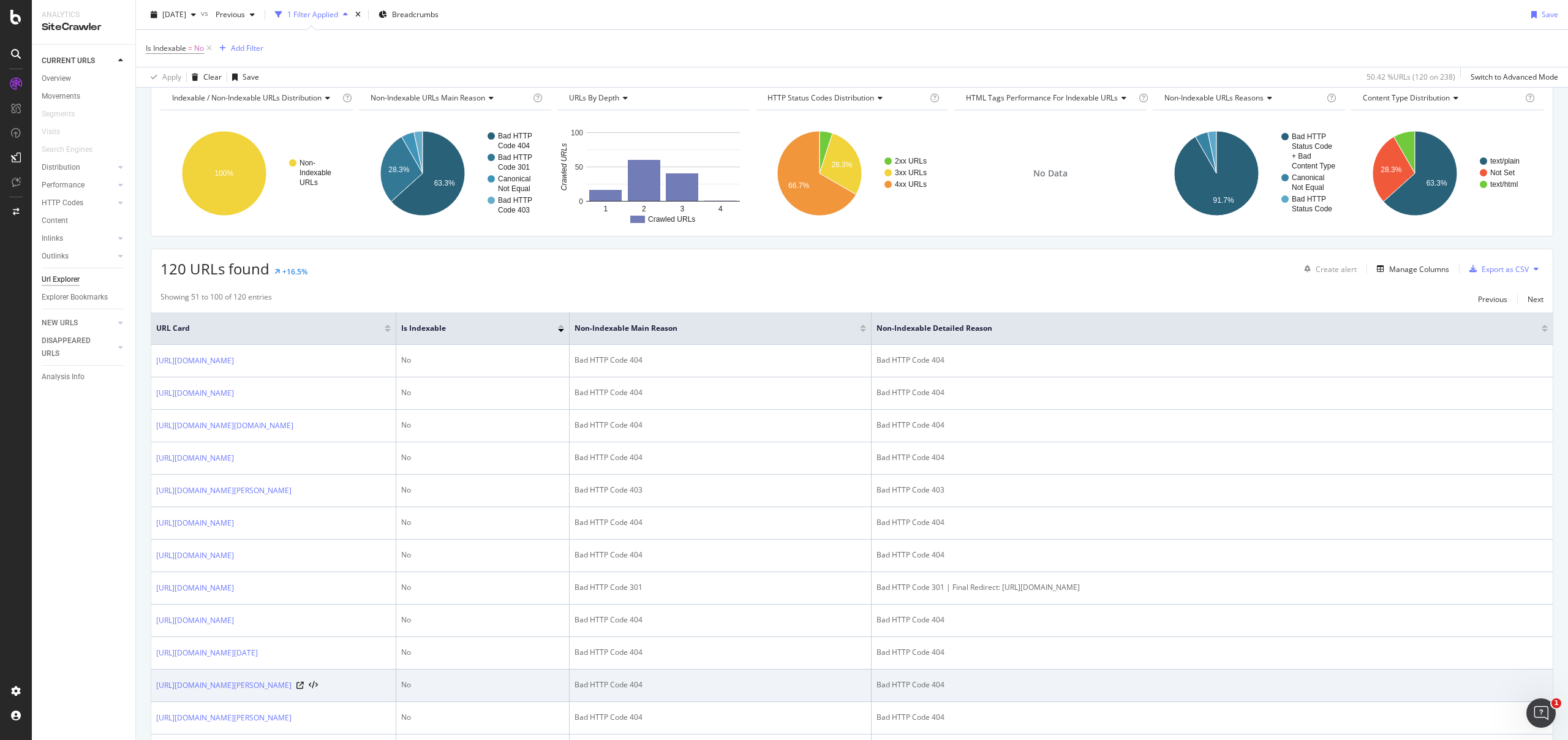
scroll to position [425, 0]
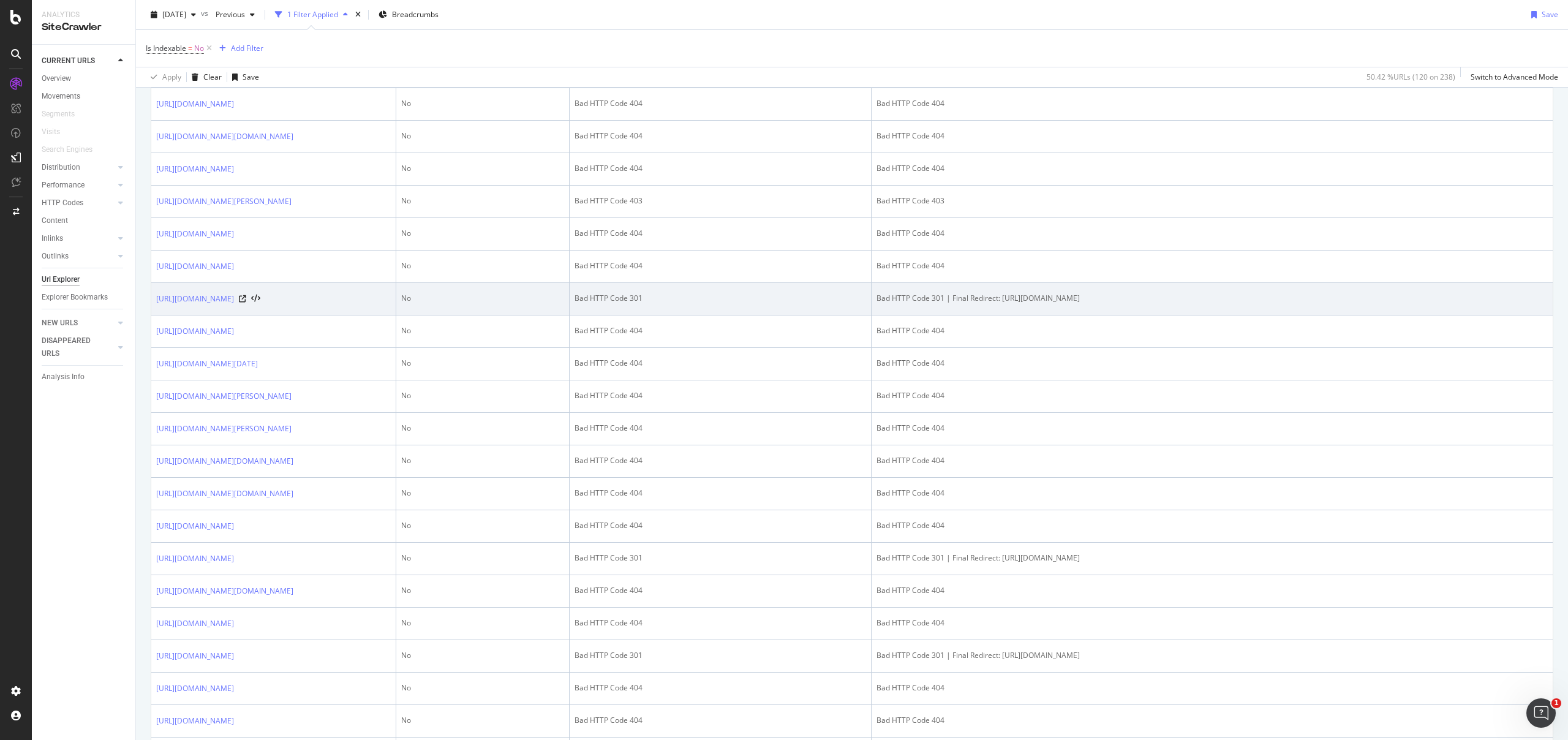
click at [935, 304] on div "Bad HTTP Code 301 | Final Redirect: [URL][DOMAIN_NAME]" at bounding box center [1212, 298] width 672 height 11
drag, startPoint x: 935, startPoint y: 393, endPoint x: 1127, endPoint y: 395, distance: 192.0
click at [1127, 304] on div "Bad HTTP Code 301 | Final Redirect: [URL][DOMAIN_NAME]" at bounding box center [1212, 298] width 672 height 11
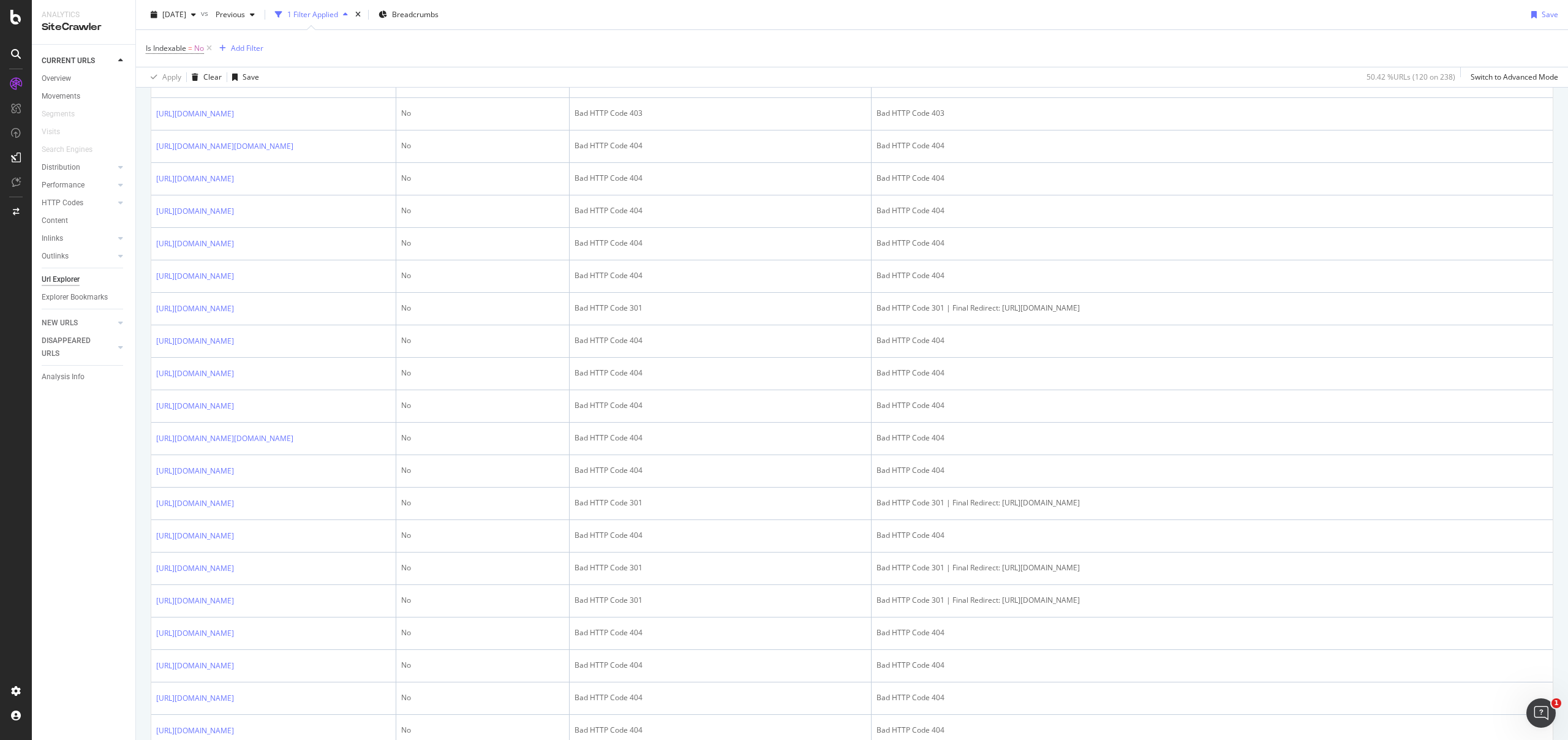
scroll to position [892, 0]
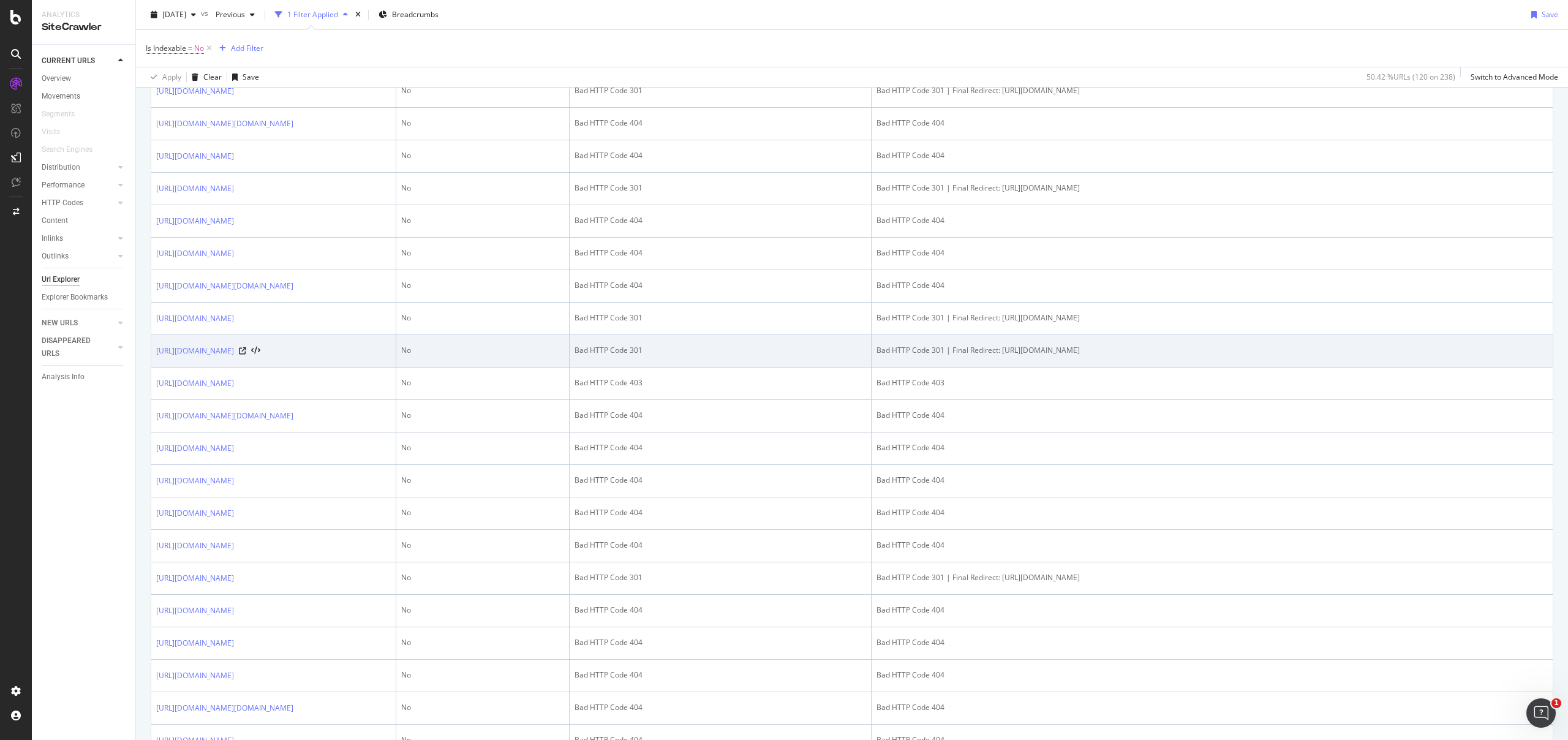
drag, startPoint x: 964, startPoint y: 648, endPoint x: 1250, endPoint y: 640, distance: 286.1
click at [1250, 356] on div "Bad HTTP Code 301 | Final Redirect: [URL][DOMAIN_NAME]" at bounding box center [1212, 350] width 672 height 11
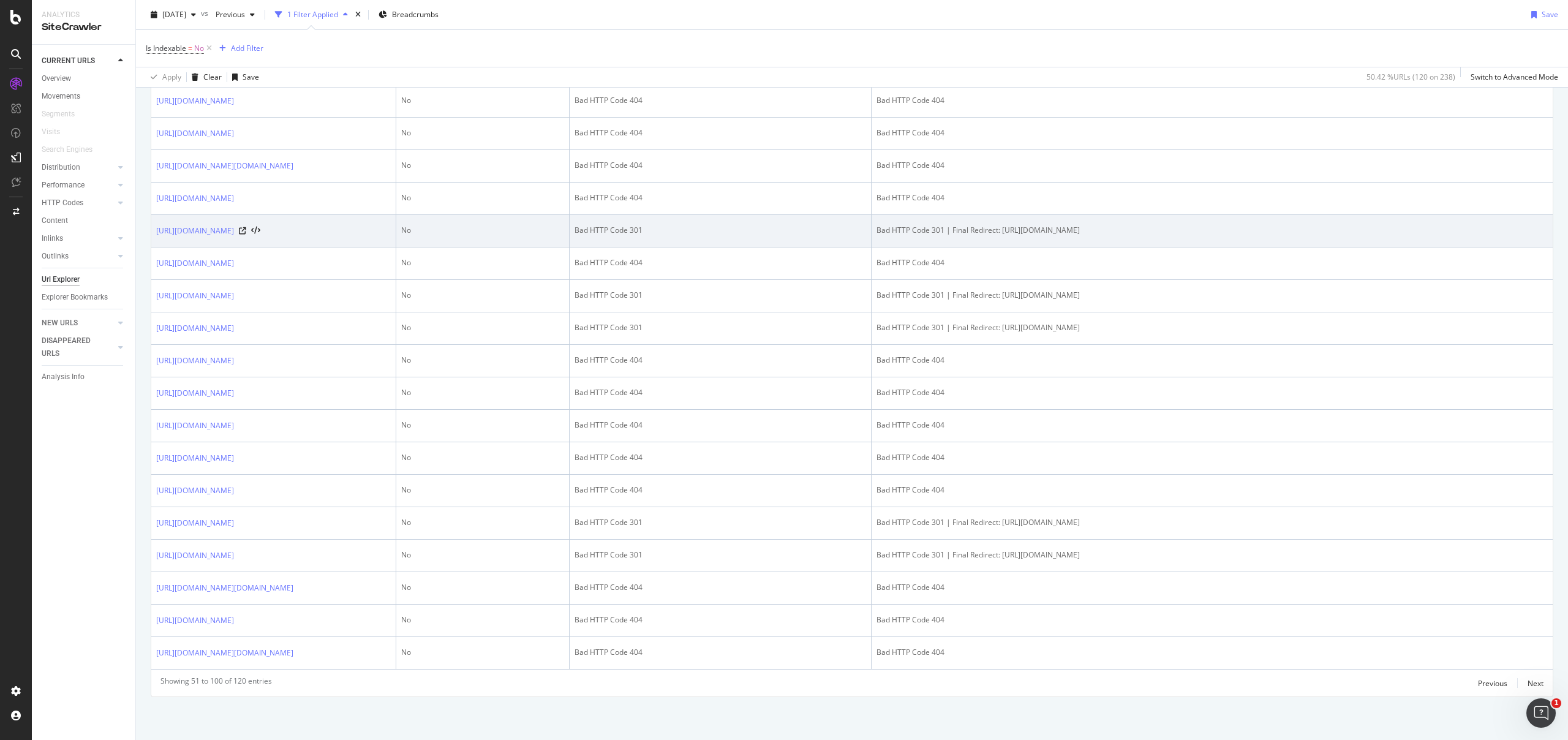
scroll to position [2084, 0]
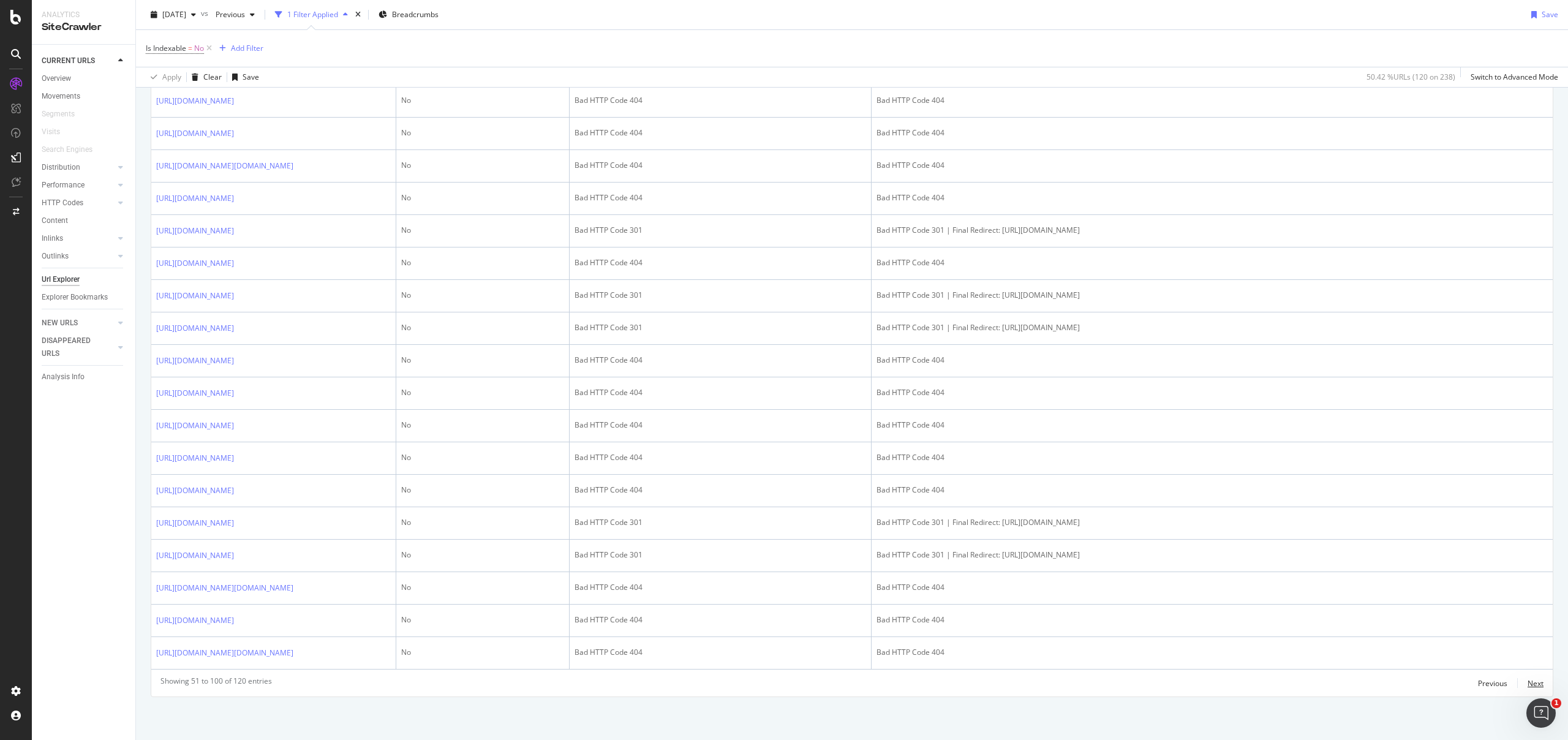
click at [1530, 679] on div "Next" at bounding box center [1535, 683] width 16 height 10
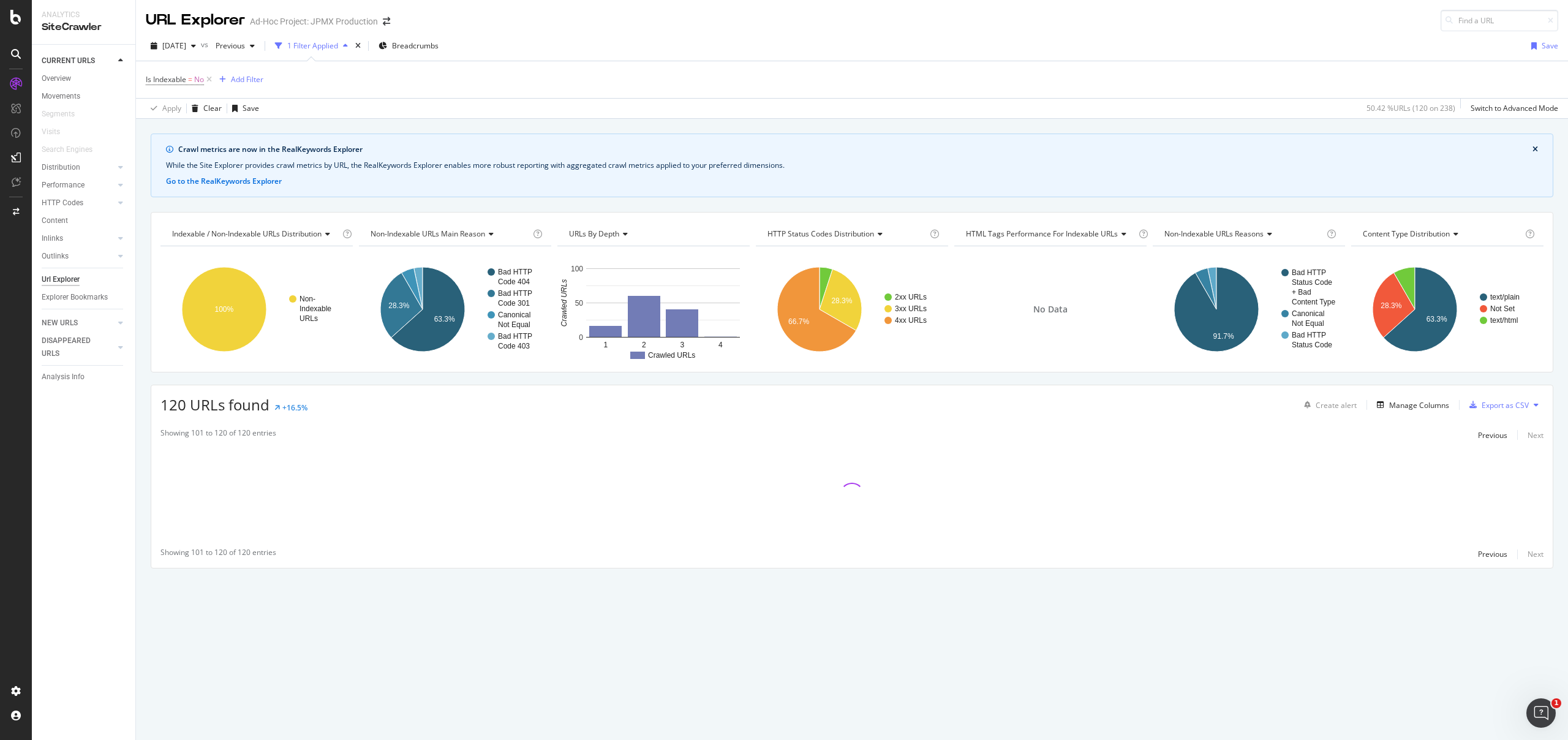
scroll to position [0, 0]
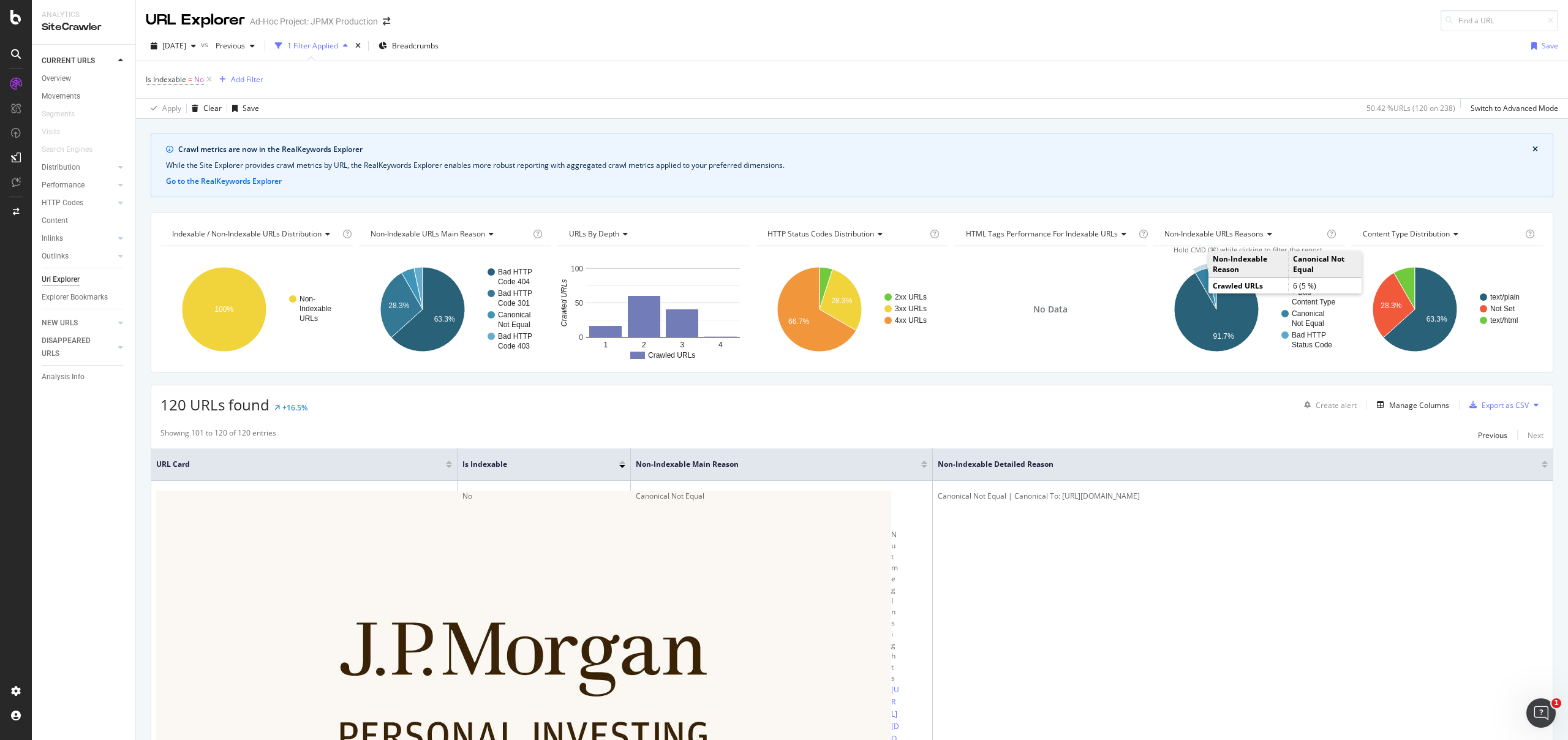
click at [1197, 281] on icon "A chart." at bounding box center [1205, 289] width 21 height 41
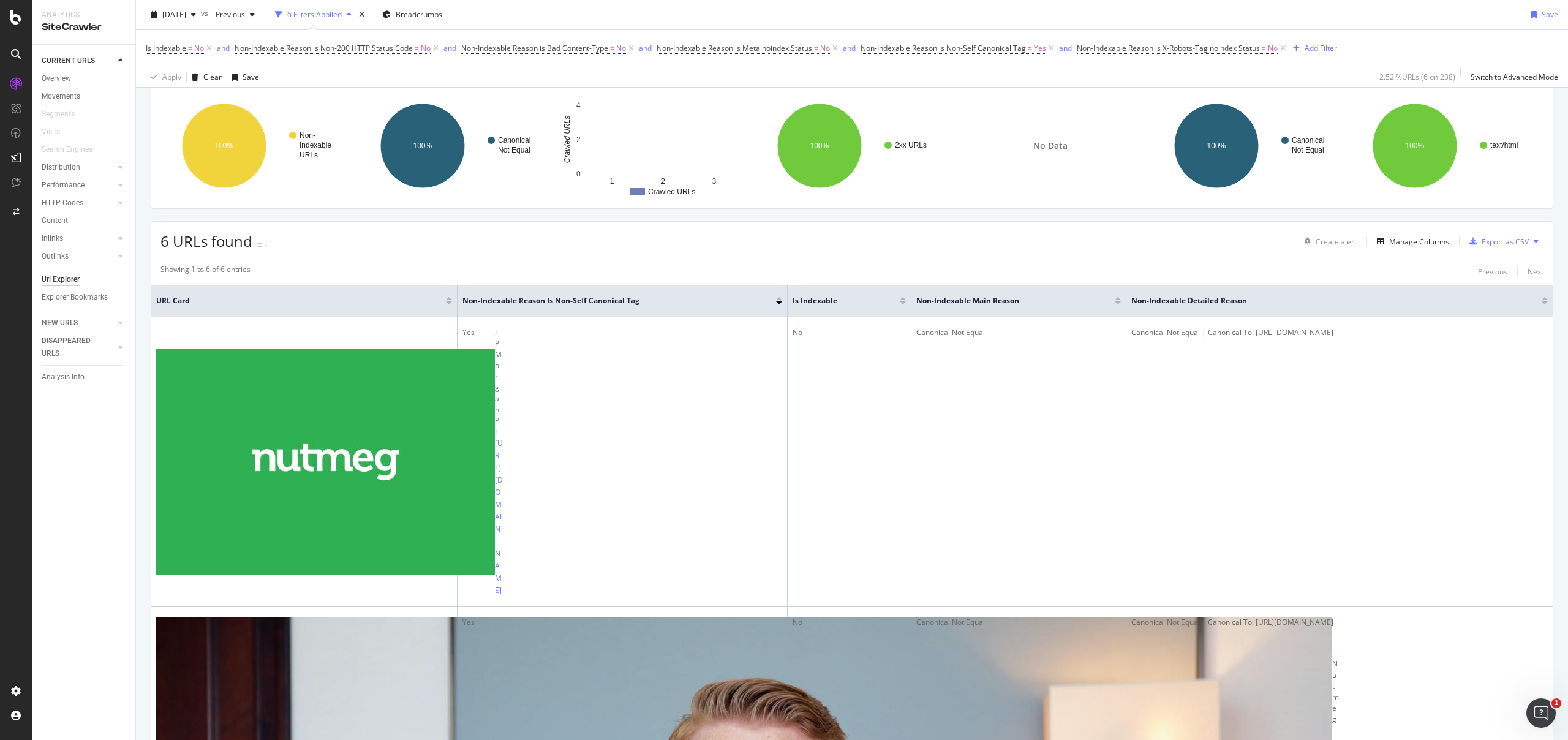
scroll to position [170, 0]
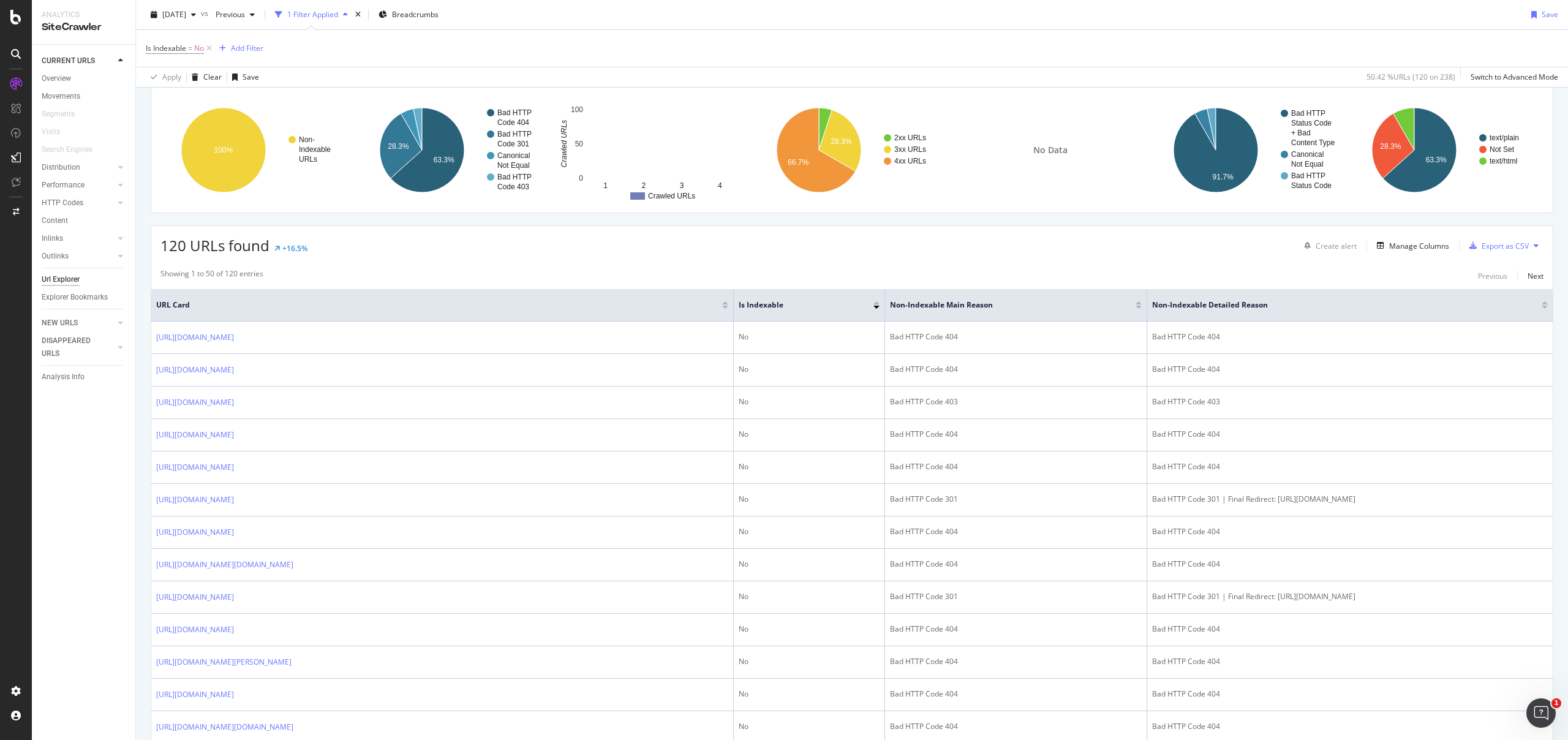
scroll to position [156, 0]
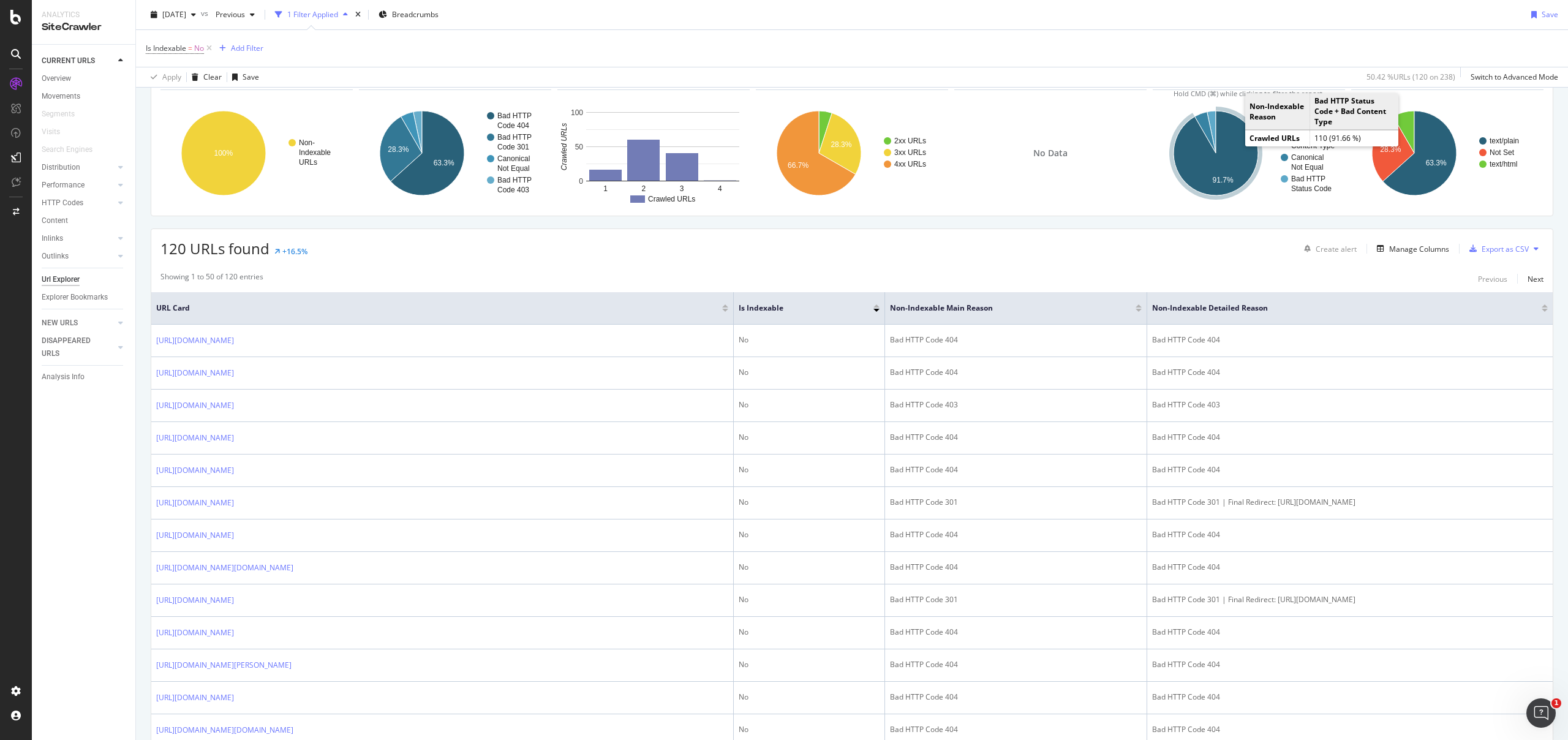
click at [1222, 145] on icon "A chart." at bounding box center [1216, 153] width 85 height 85
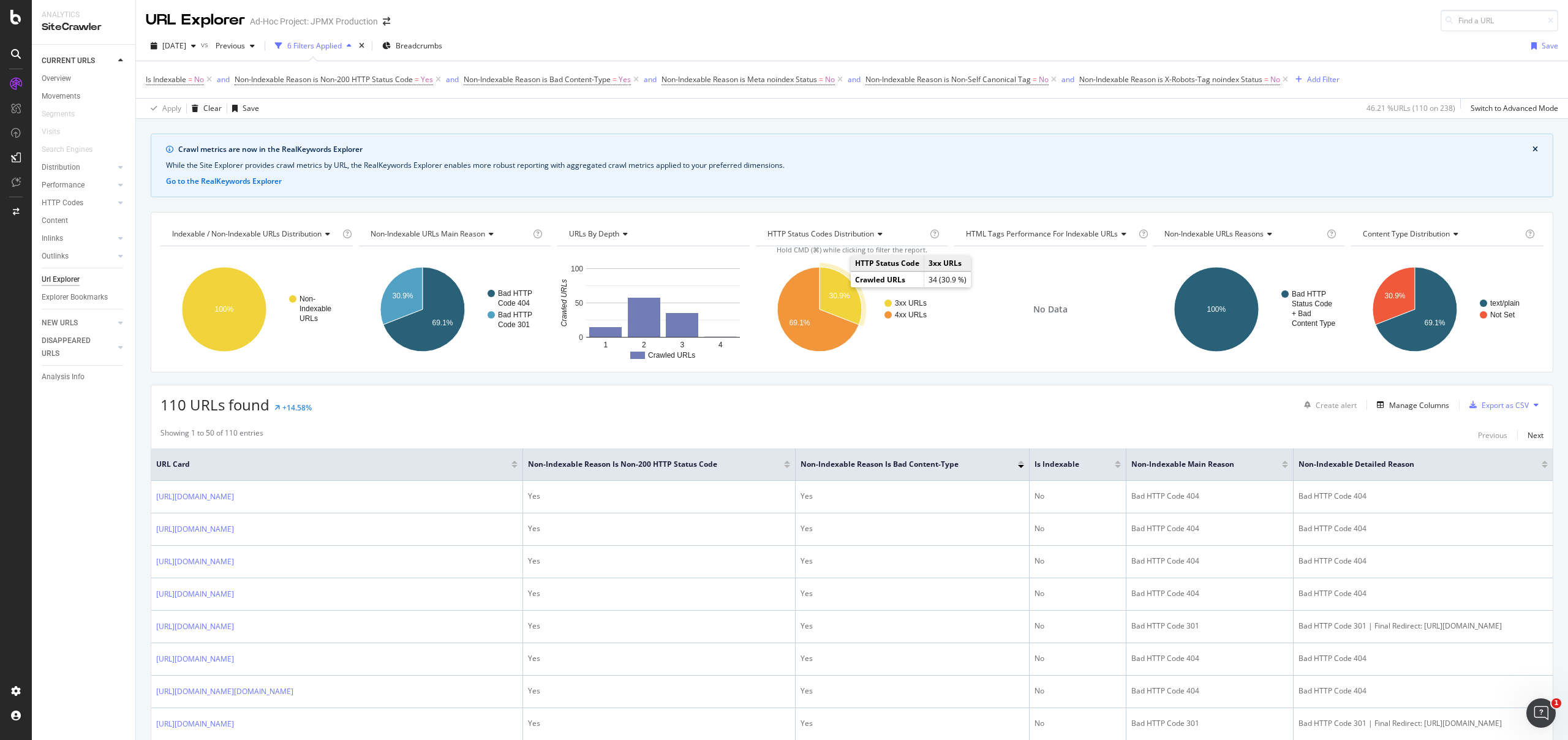
click at [846, 302] on icon "A chart." at bounding box center [841, 296] width 42 height 58
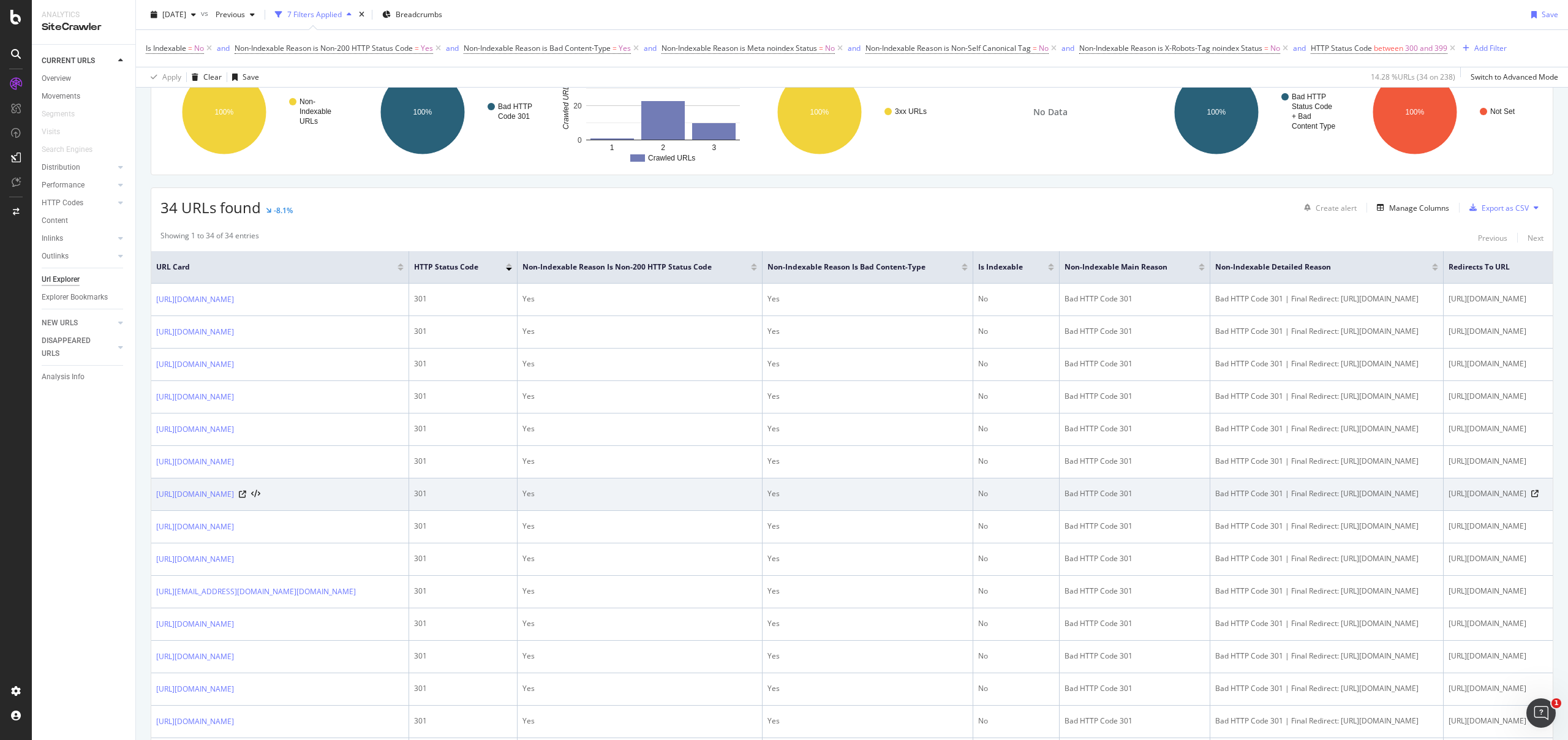
scroll to position [224, 0]
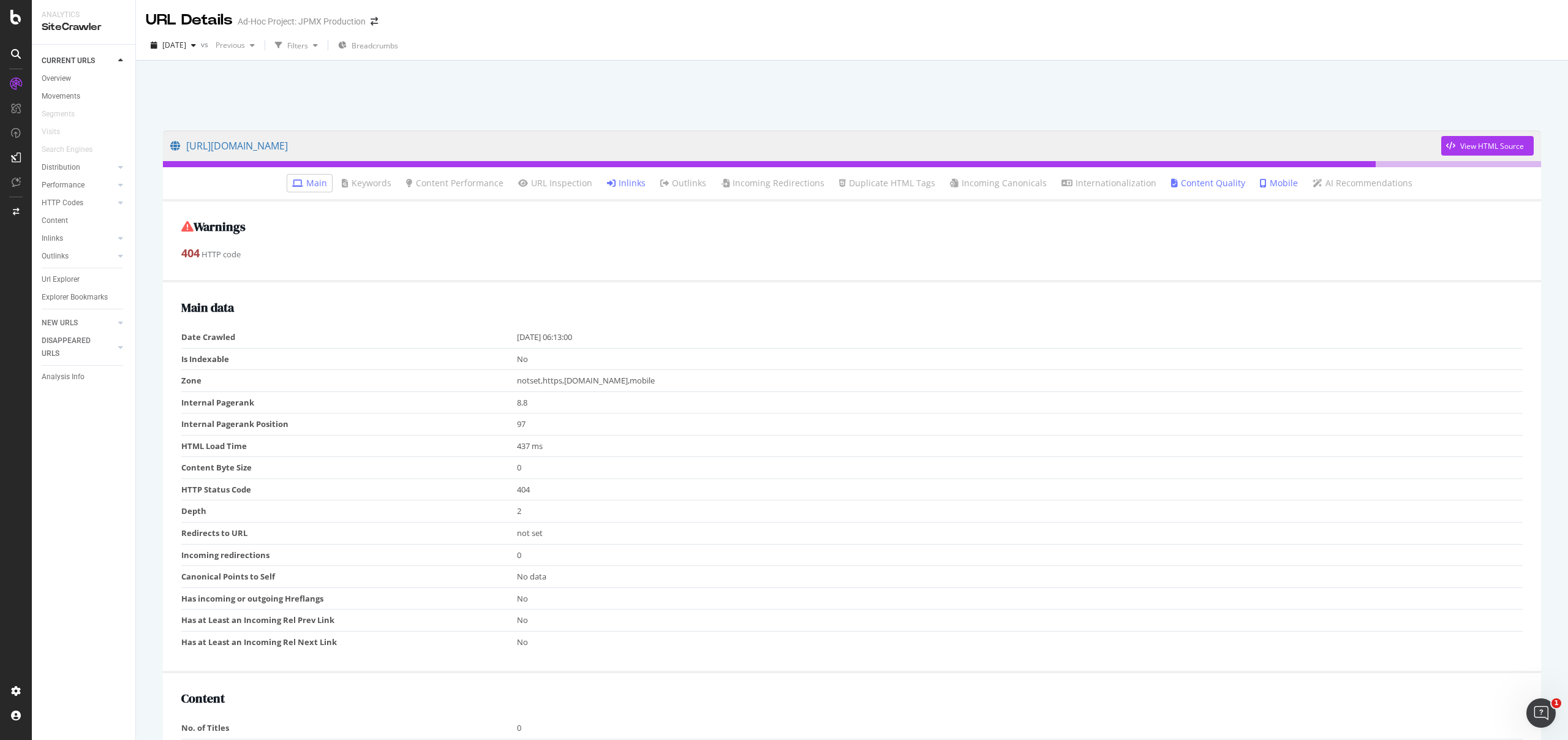
drag, startPoint x: 511, startPoint y: 379, endPoint x: 768, endPoint y: 363, distance: 257.5
click at [814, 385] on tr "Zone notset,https,www.personalinvesting.jpmorgan.com,mobile" at bounding box center [852, 381] width 1341 height 22
click at [628, 184] on link "Inlinks" at bounding box center [626, 183] width 38 height 12
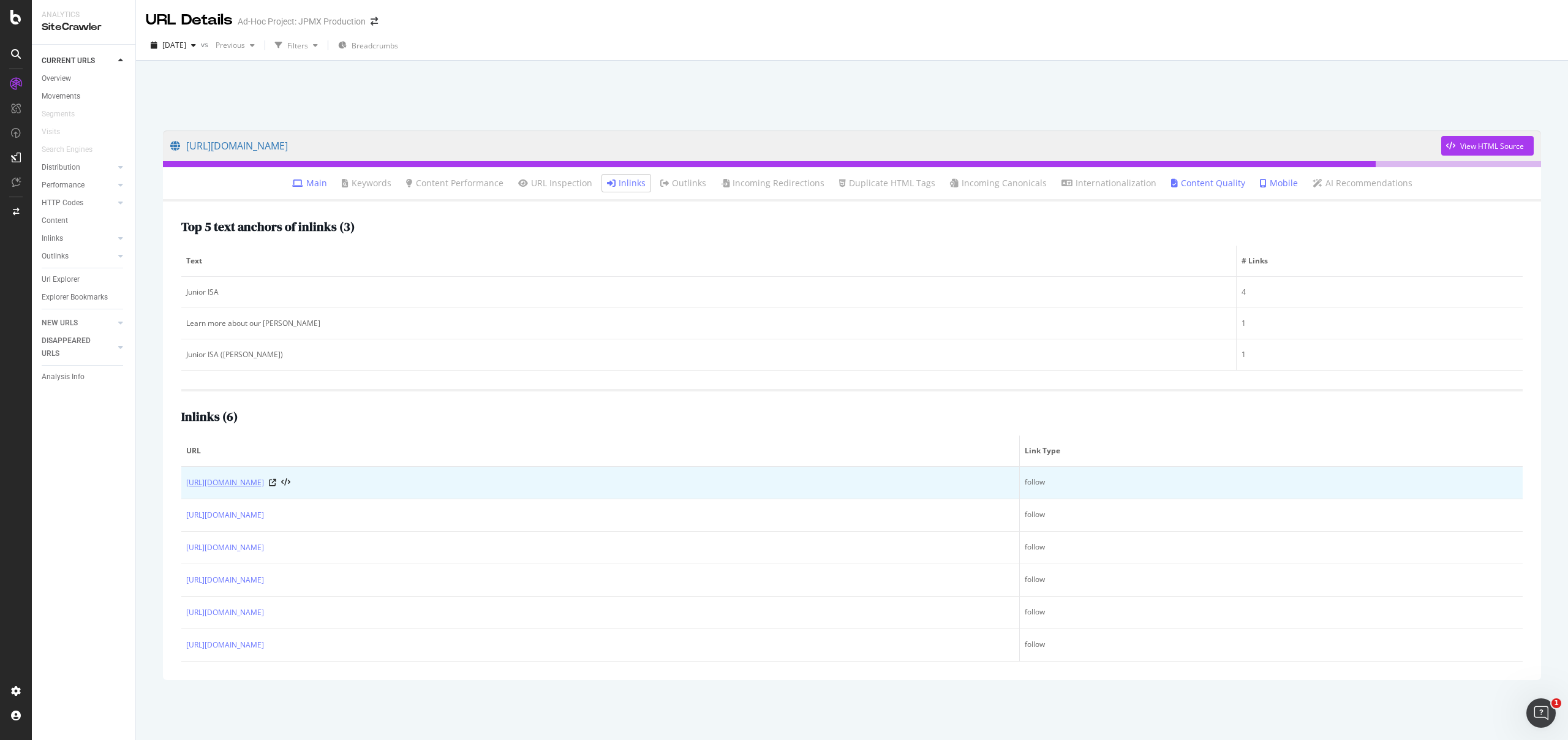
click at [264, 479] on link "https://www.personalinvesting.jpmorgan.com/isas" at bounding box center [225, 482] width 78 height 12
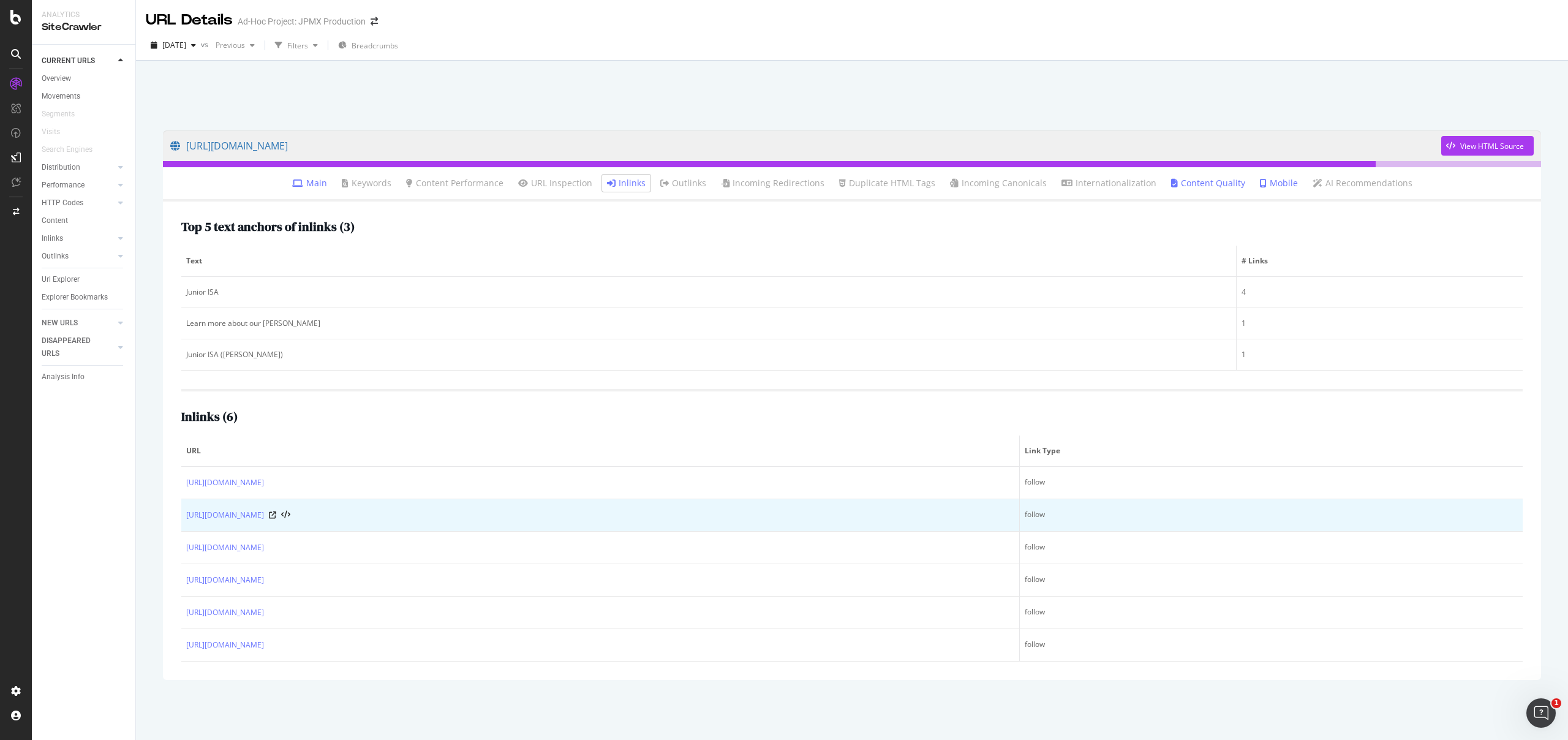
drag, startPoint x: 531, startPoint y: 503, endPoint x: 525, endPoint y: 500, distance: 6.7
click at [529, 501] on td "https://www.personalinvesting.jpmorgan.com/pensions" at bounding box center [600, 515] width 839 height 33
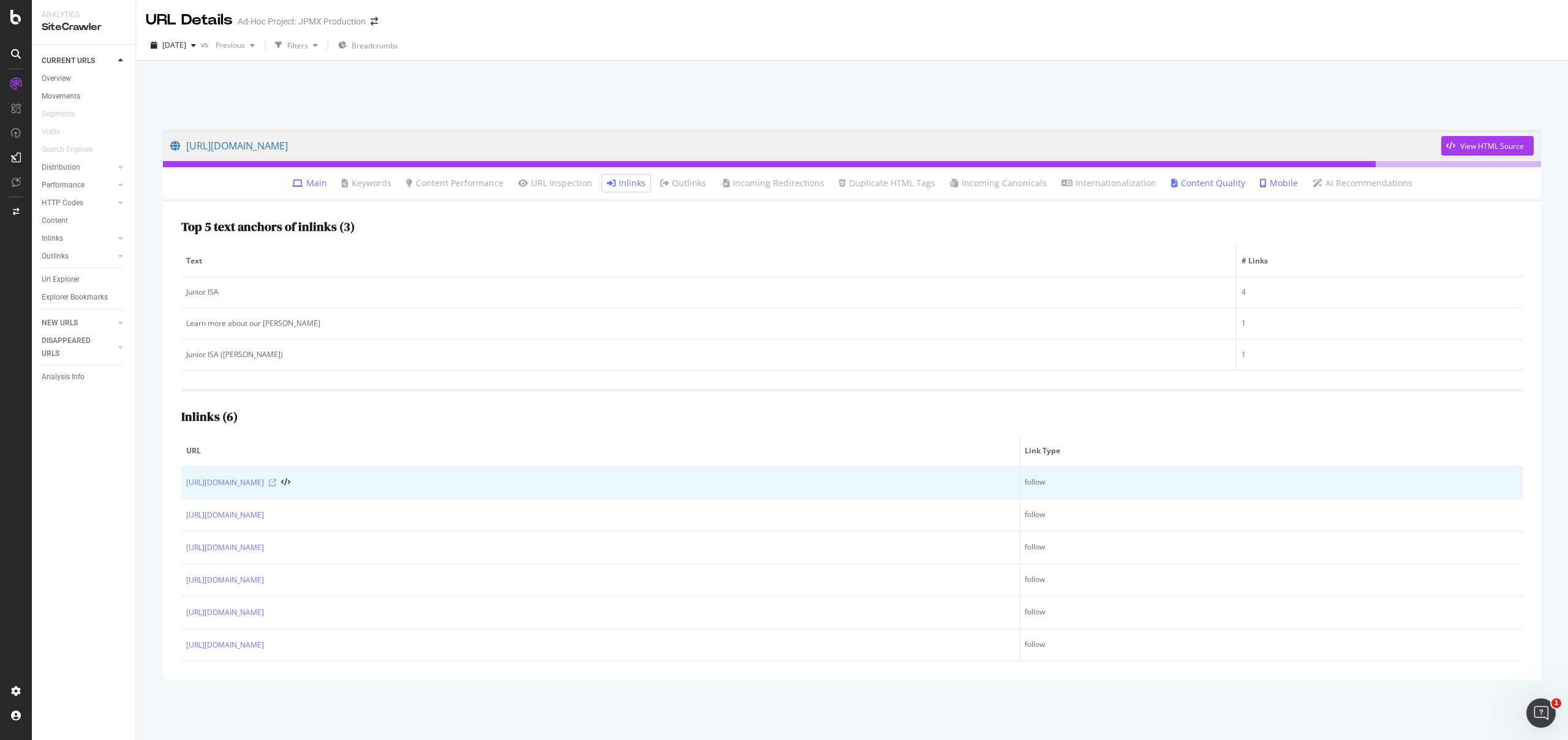
click at [276, 484] on icon at bounding box center [272, 482] width 7 height 7
